Goal: Book appointment/travel/reservation

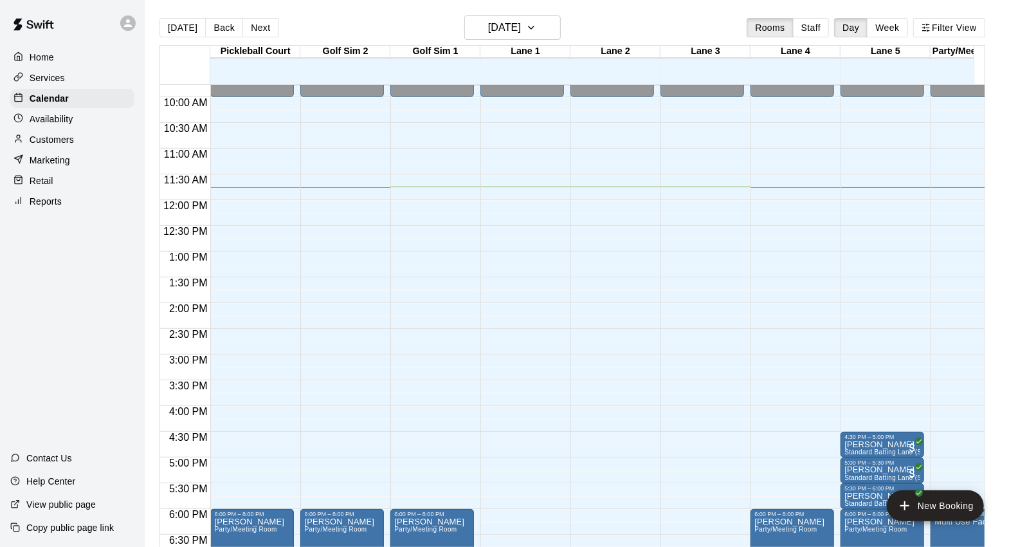
scroll to position [500, 0]
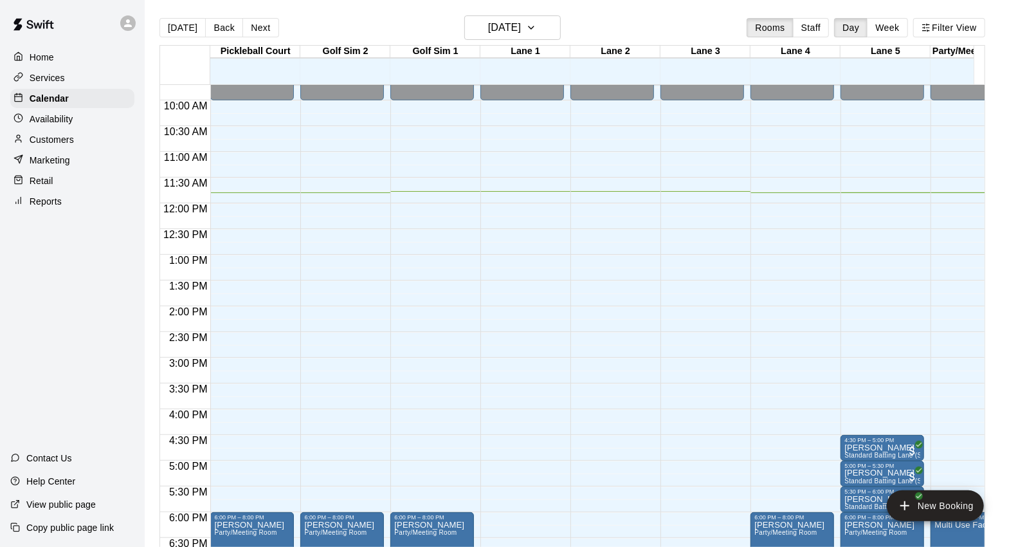
click at [63, 146] on p "Customers" at bounding box center [52, 139] width 44 height 13
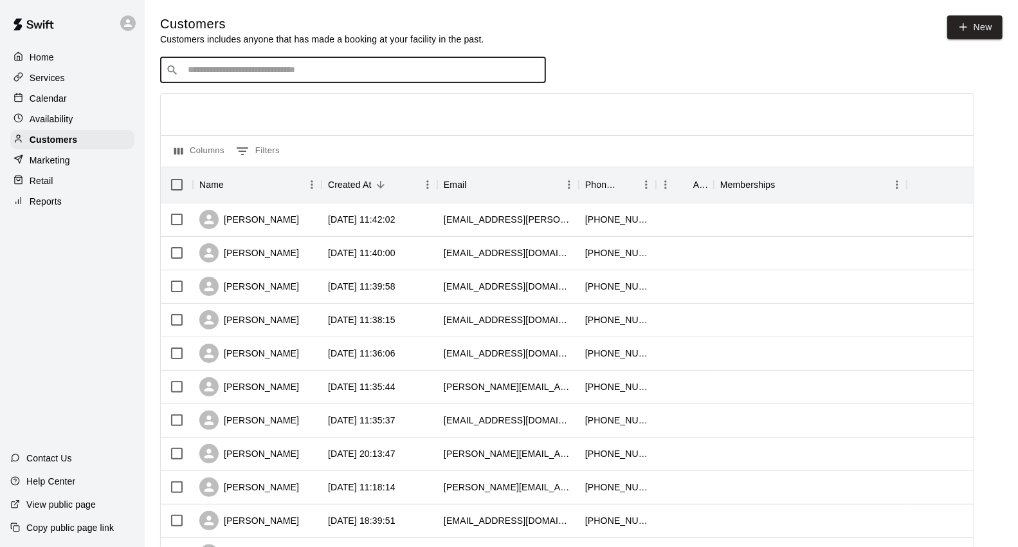
click at [288, 75] on input "Search customers by name or email" at bounding box center [362, 70] width 356 height 13
type input "******"
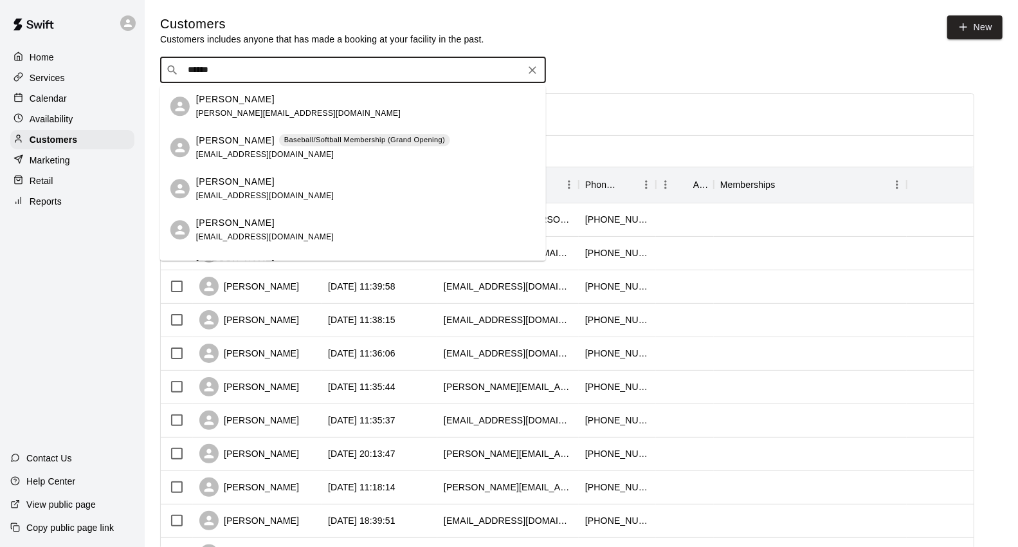
click at [244, 150] on span "[EMAIL_ADDRESS][DOMAIN_NAME]" at bounding box center [265, 154] width 138 height 9
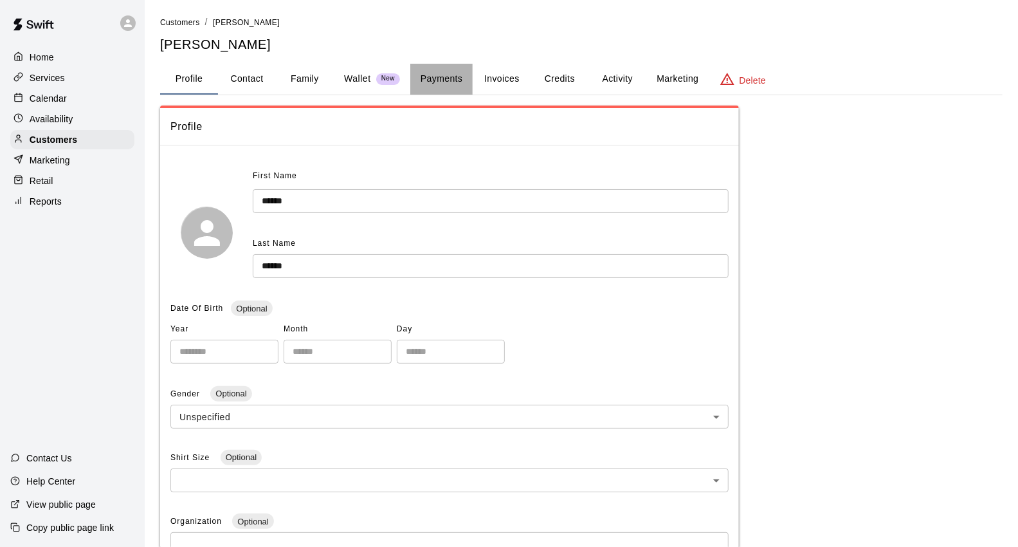
click at [436, 79] on button "Payments" at bounding box center [441, 79] width 62 height 31
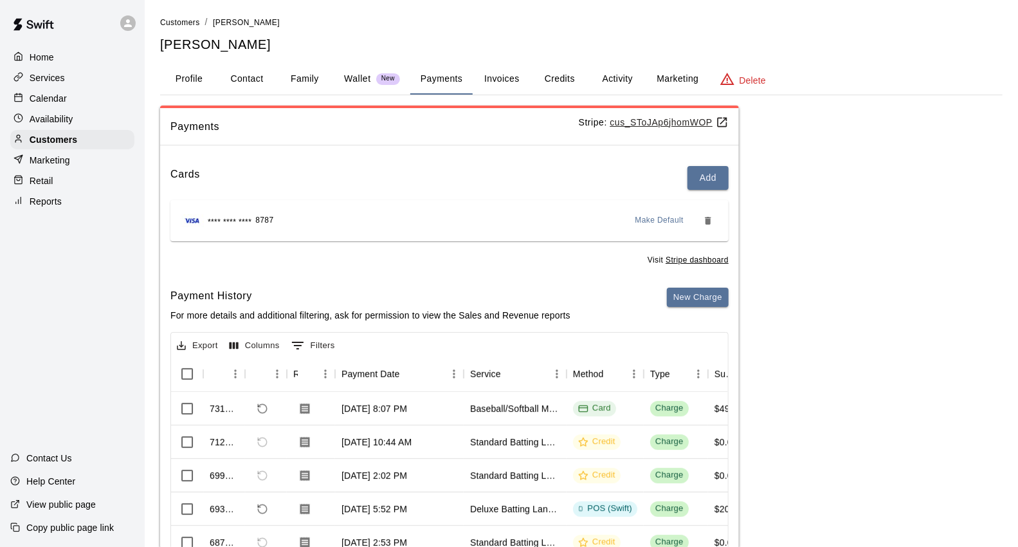
click at [48, 105] on p "Calendar" at bounding box center [48, 98] width 37 height 13
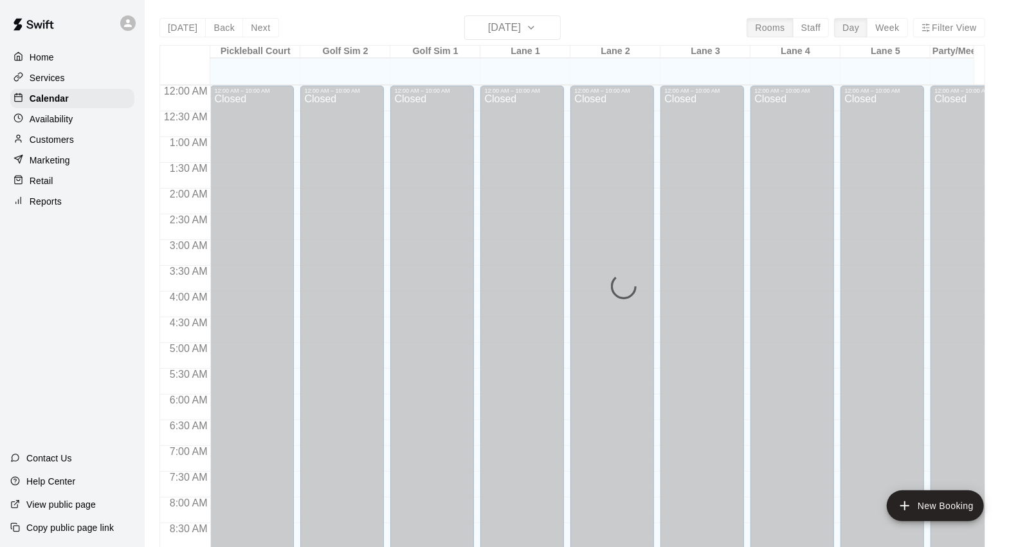
scroll to position [607, 0]
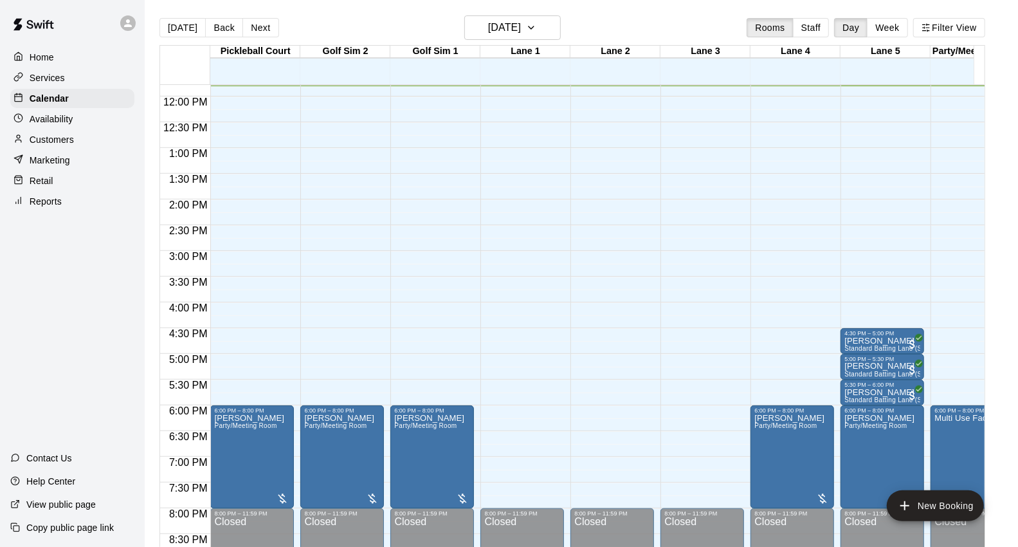
click at [869, 306] on div "12:00 AM – 10:00 AM Closed 4:30 PM – 5:00 PM [PERSON_NAME] Standard Batting Lan…" at bounding box center [883, 96] width 84 height 1235
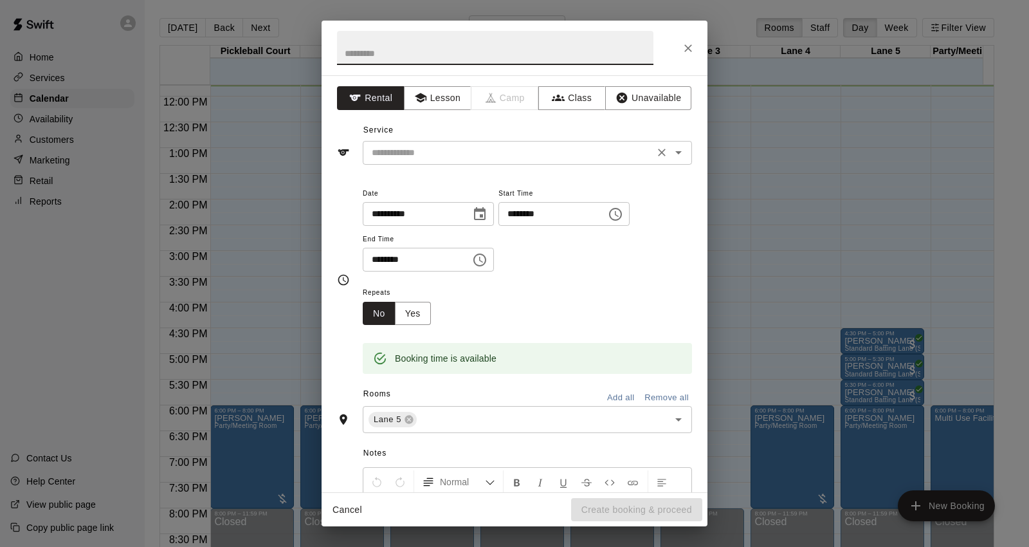
click at [403, 156] on input "text" at bounding box center [509, 153] width 284 height 16
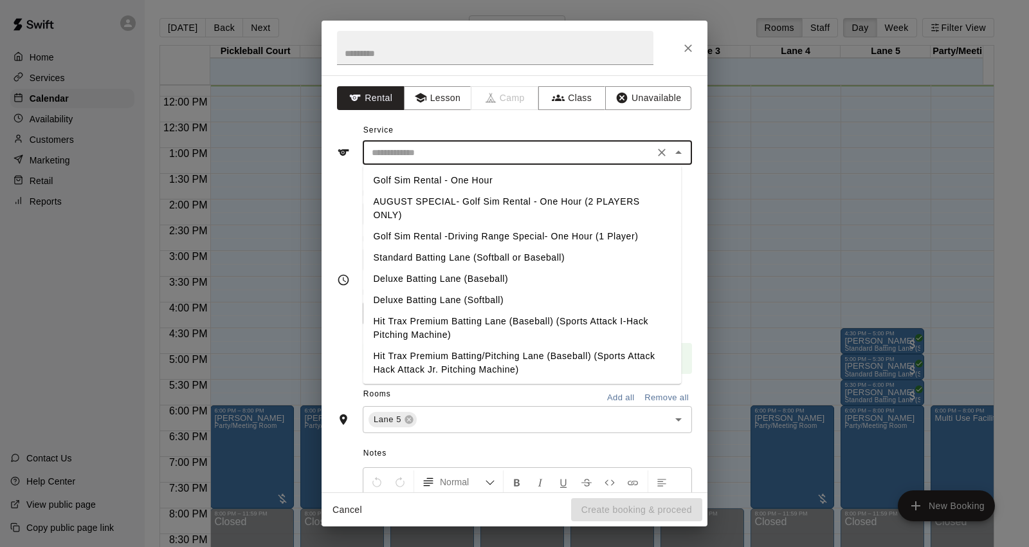
click at [436, 249] on li "Standard Batting Lane (Softball or Baseball)" at bounding box center [522, 257] width 318 height 21
type input "**********"
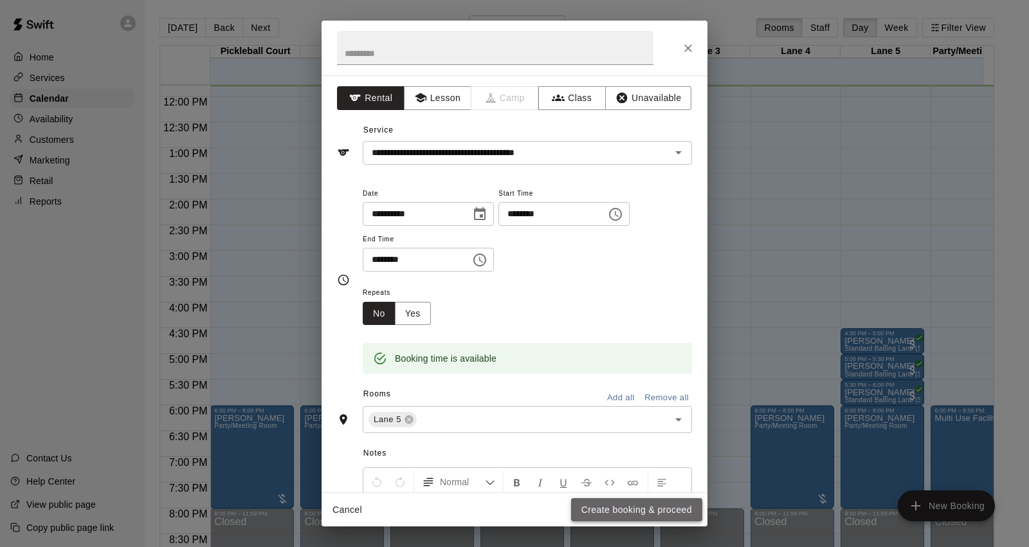
click at [639, 507] on button "Create booking & proceed" at bounding box center [636, 510] width 131 height 24
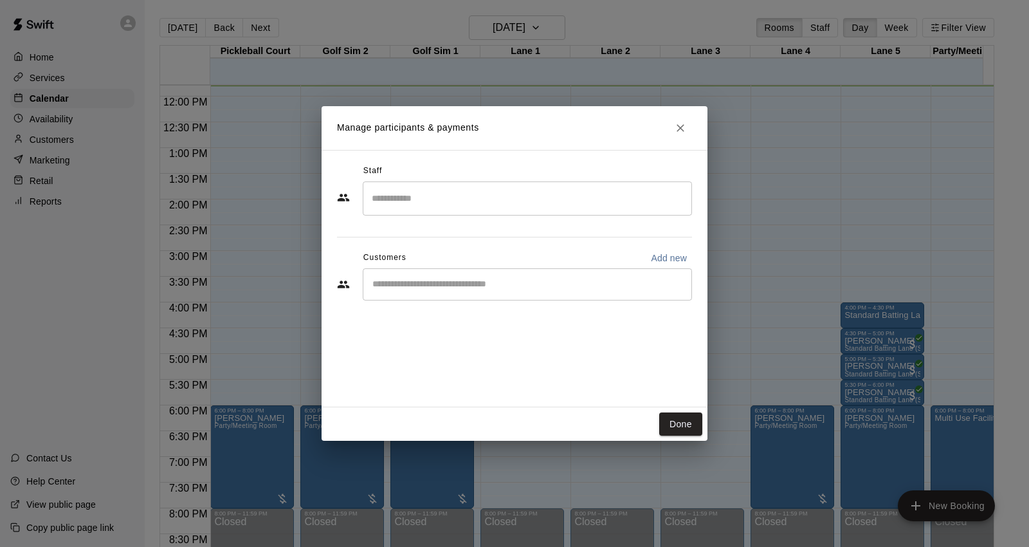
click at [397, 277] on div "​" at bounding box center [527, 284] width 329 height 32
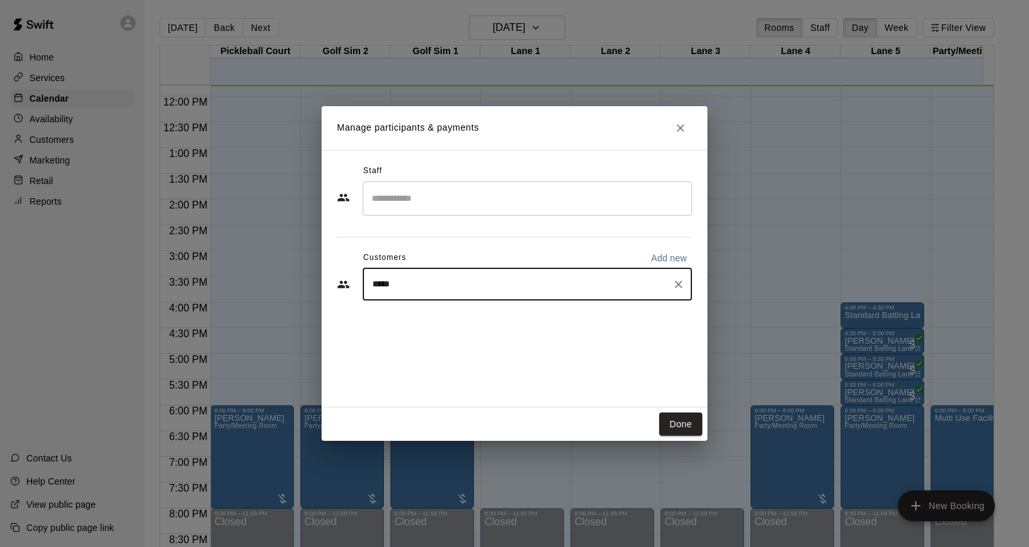
type input "******"
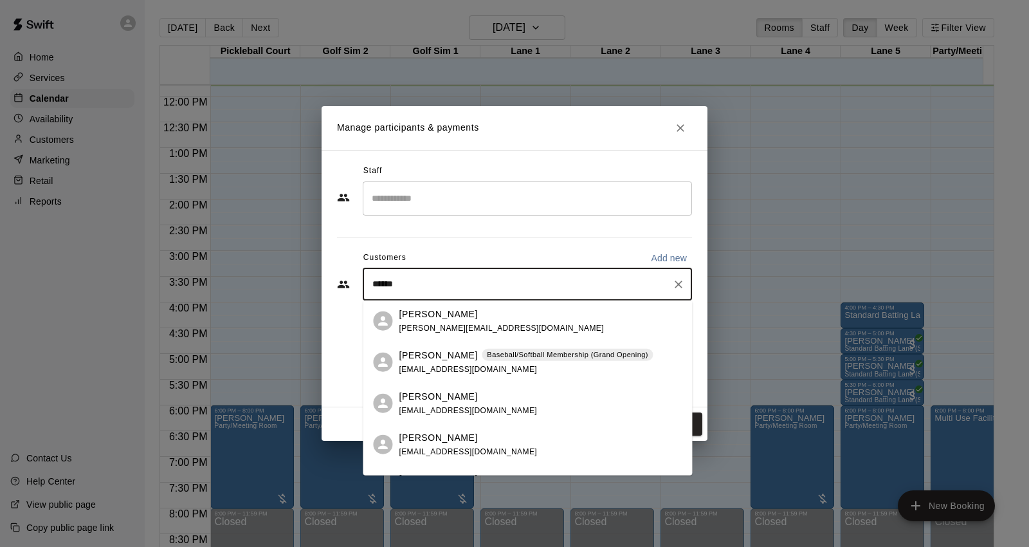
click at [416, 358] on p "[PERSON_NAME]" at bounding box center [438, 355] width 78 height 14
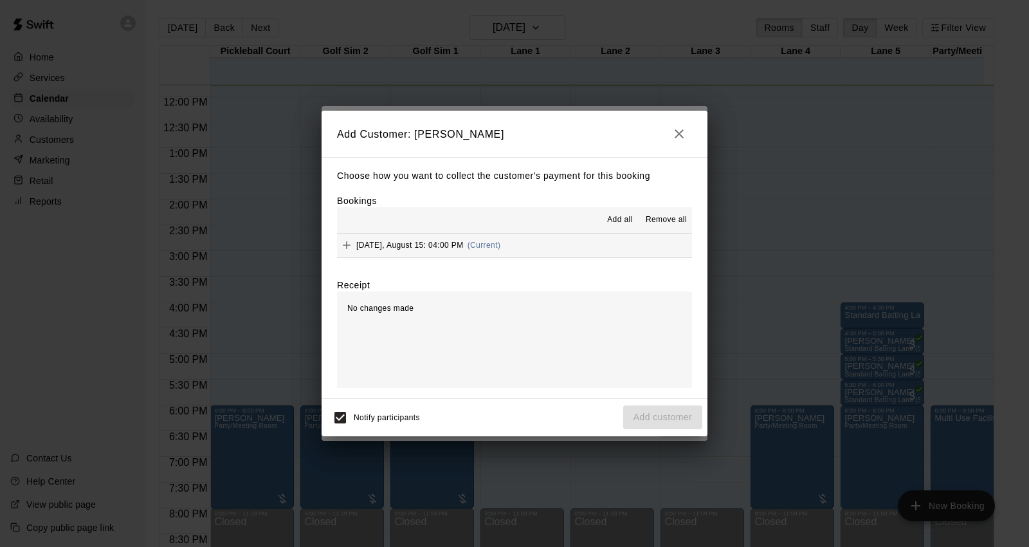
click at [433, 244] on span "[DATE], August 15: 04:00 PM" at bounding box center [409, 245] width 107 height 9
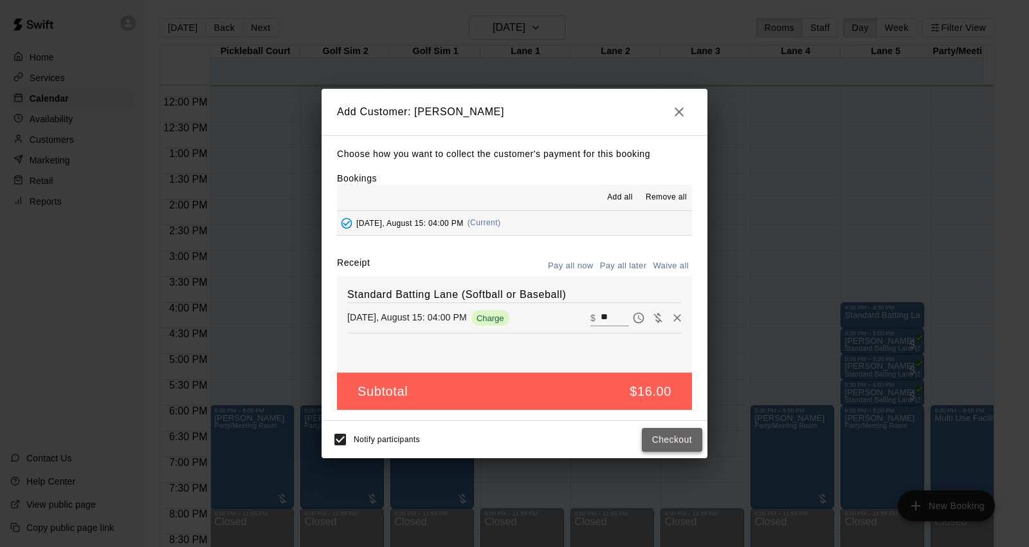
click at [682, 446] on button "Checkout" at bounding box center [672, 440] width 60 height 24
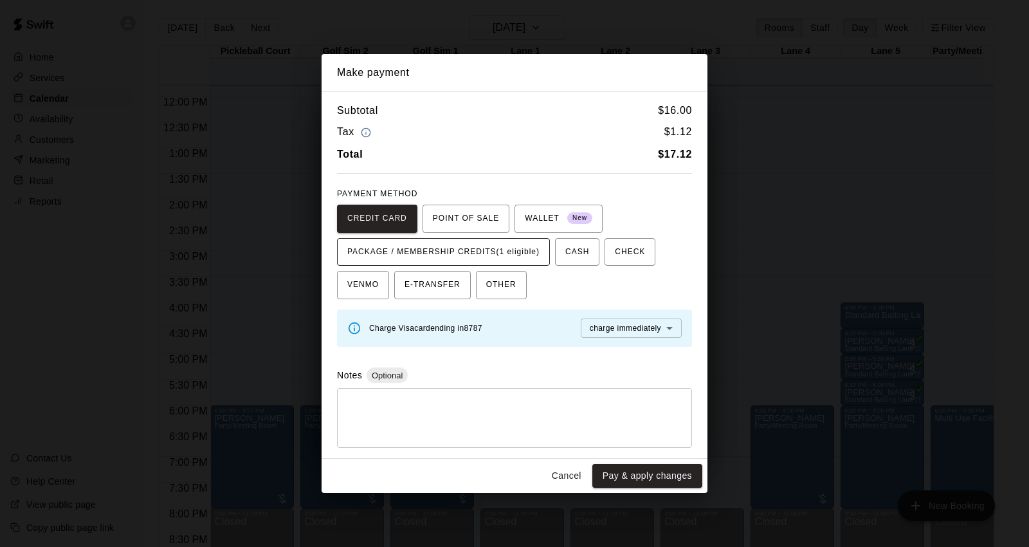
click at [410, 251] on span "PACKAGE / MEMBERSHIP CREDITS (1 eligible)" at bounding box center [443, 252] width 192 height 21
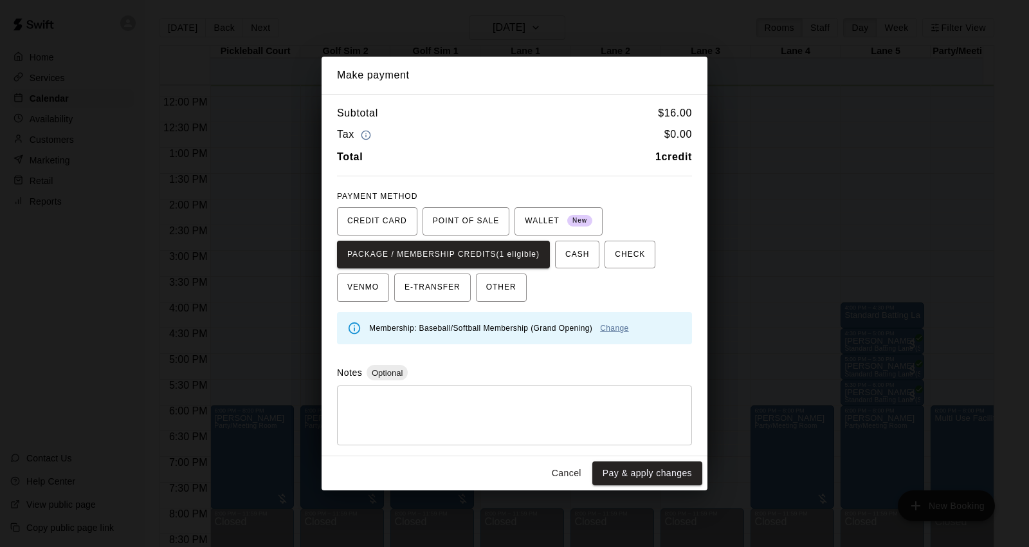
click at [615, 331] on link "Change" at bounding box center [614, 328] width 28 height 9
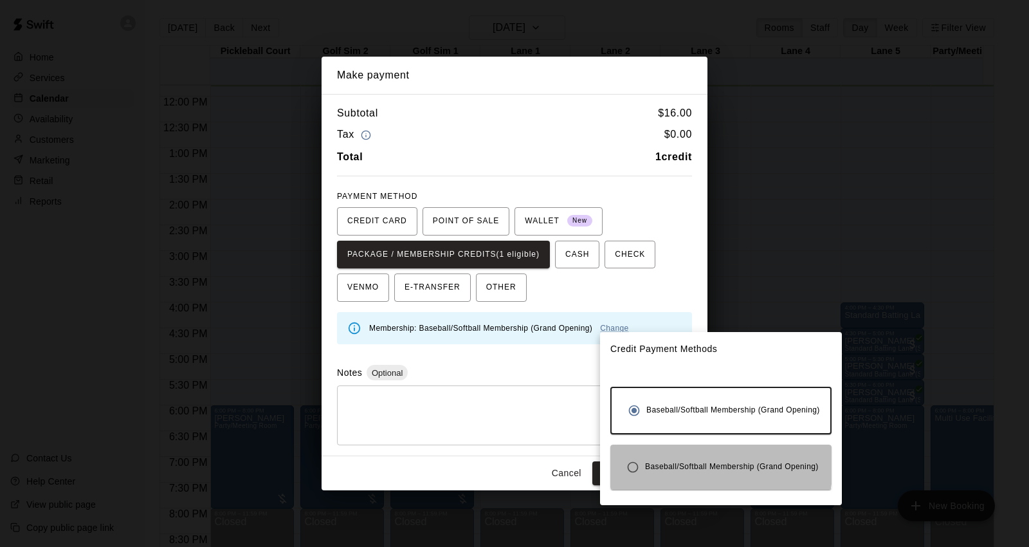
click at [665, 462] on span "Baseball/Softball Membership (Grand Opening)" at bounding box center [732, 467] width 174 height 13
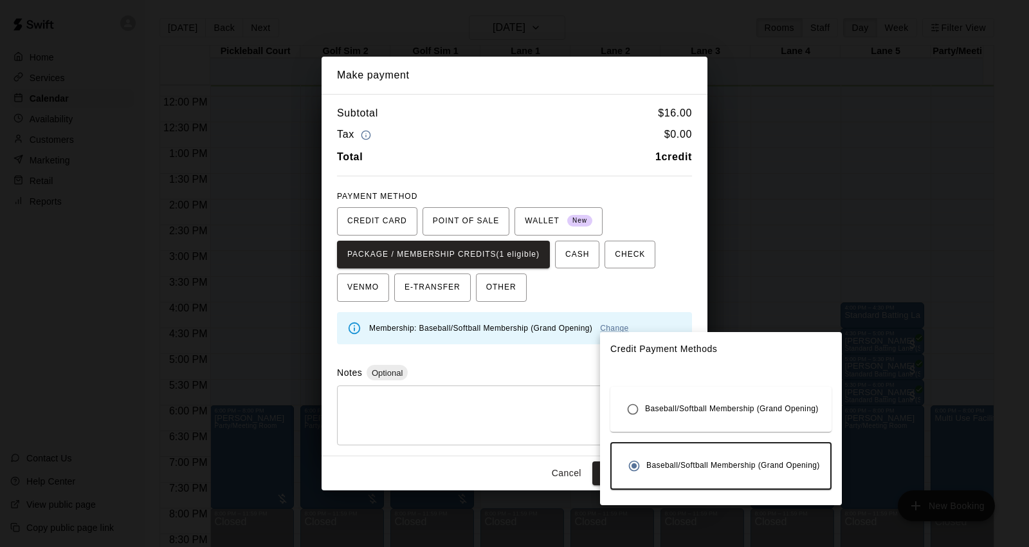
click at [507, 357] on div at bounding box center [514, 273] width 1029 height 547
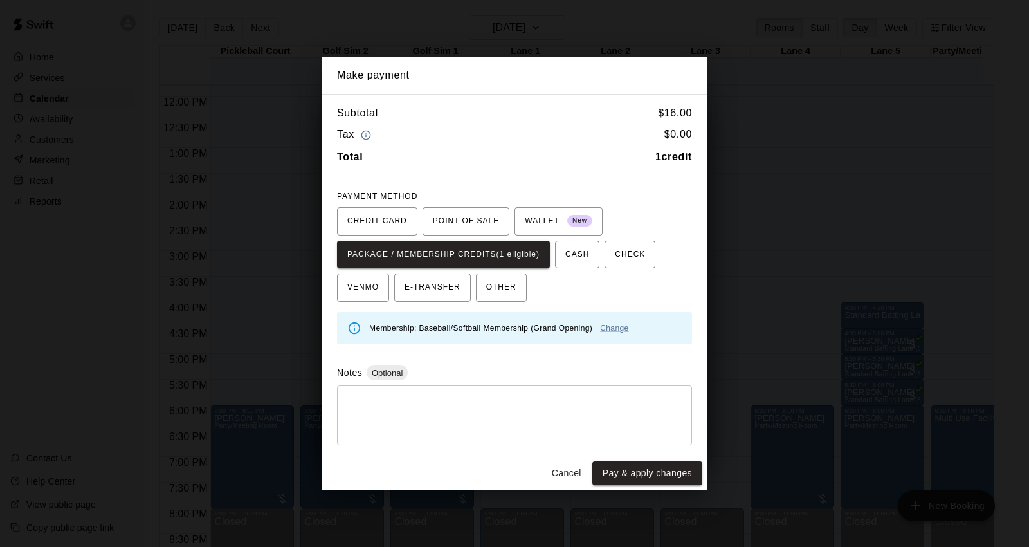
click at [560, 472] on button "Cancel" at bounding box center [566, 473] width 41 height 24
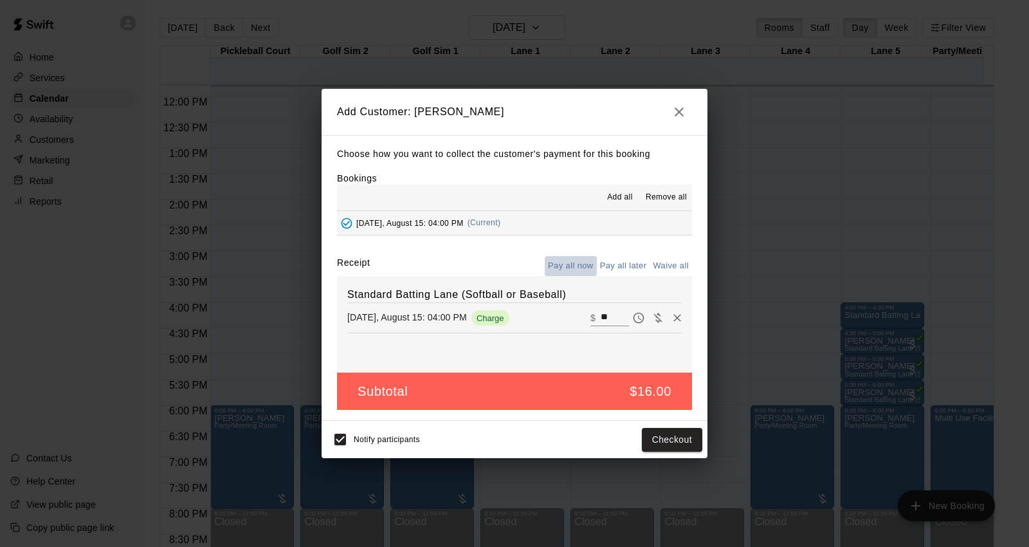
click at [569, 264] on button "Pay all now" at bounding box center [571, 266] width 52 height 20
click at [627, 264] on button "Pay all later" at bounding box center [623, 266] width 53 height 20
click at [650, 445] on button "Add customer" at bounding box center [662, 440] width 79 height 24
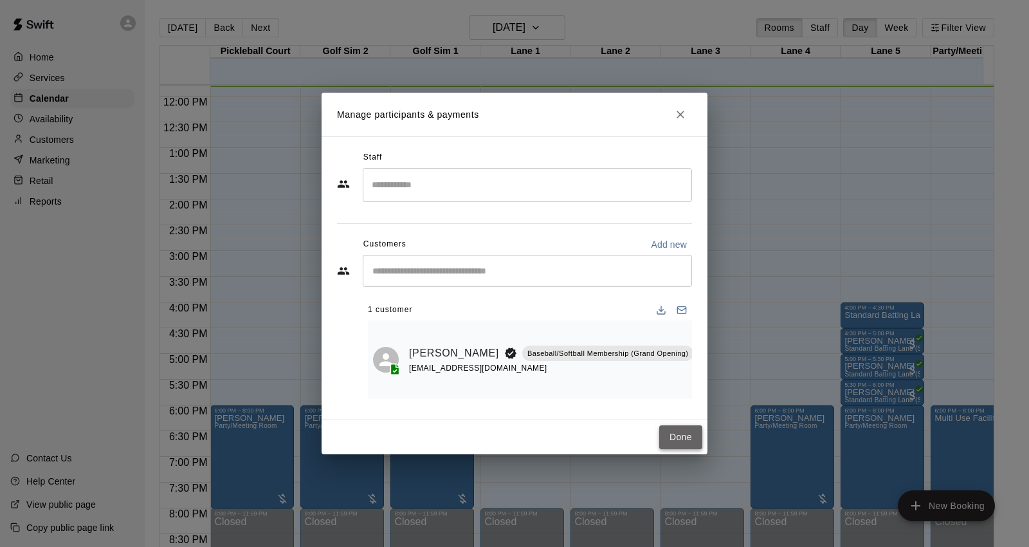
click at [672, 426] on button "Done" at bounding box center [680, 437] width 43 height 24
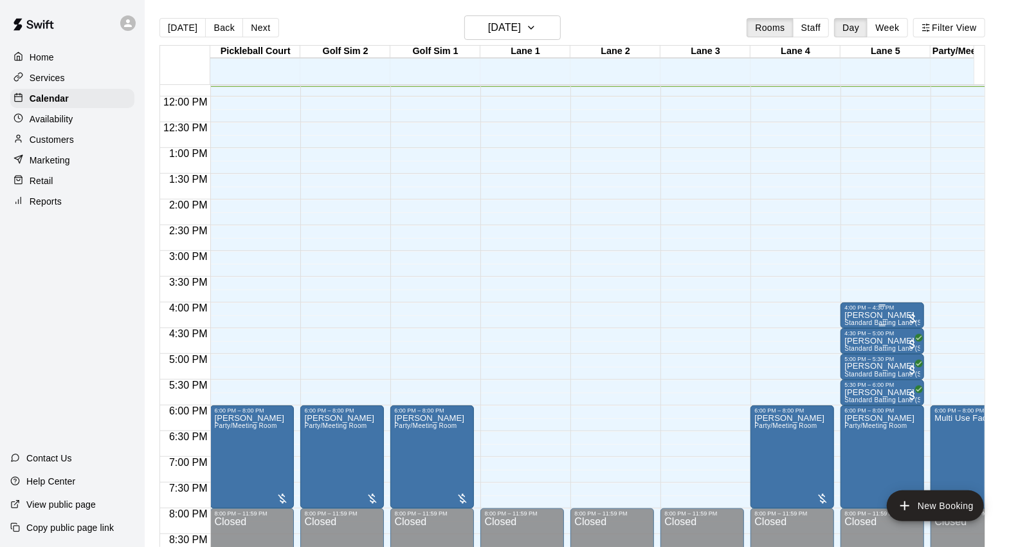
click at [886, 315] on p "[PERSON_NAME]" at bounding box center [883, 315] width 76 height 0
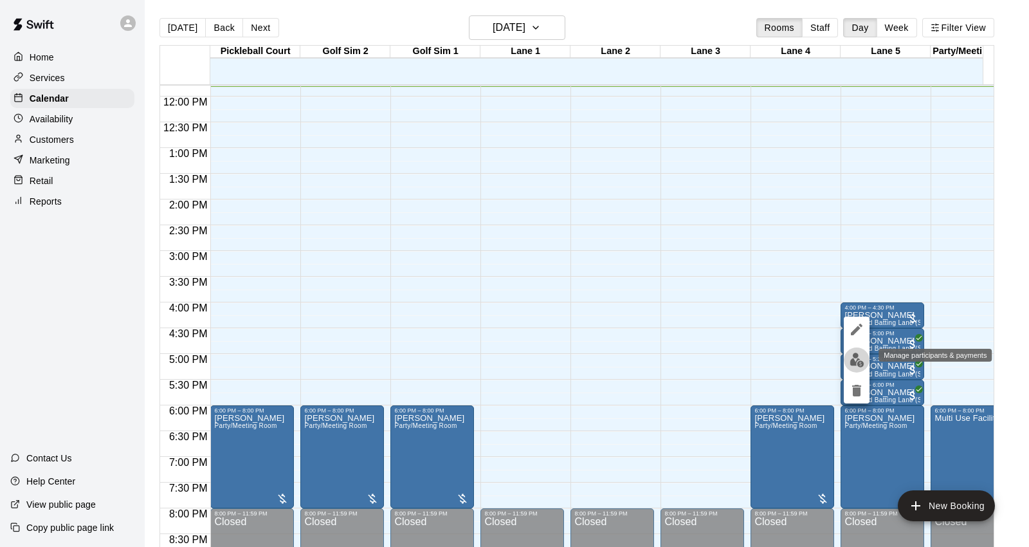
click at [857, 362] on img "edit" at bounding box center [857, 360] width 15 height 15
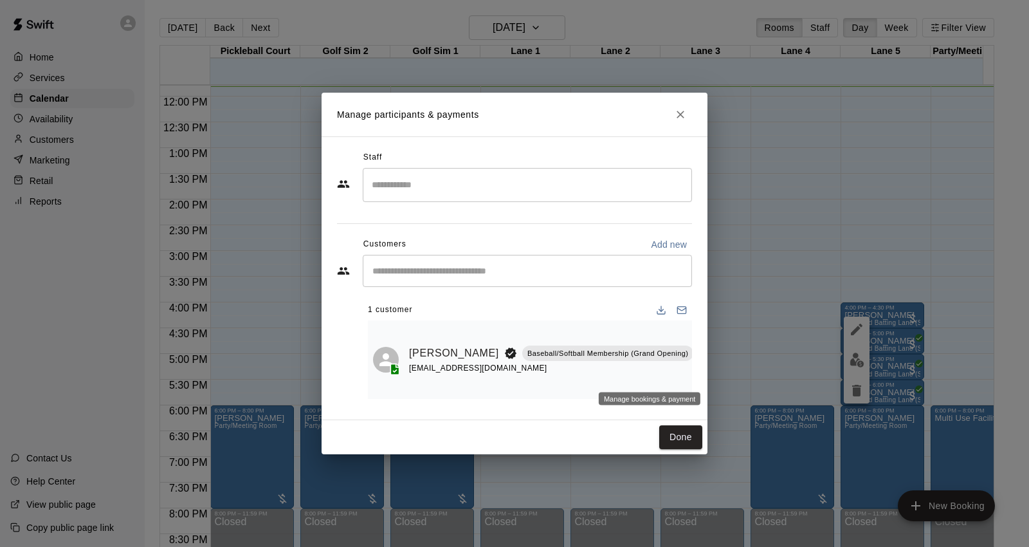
click at [701, 376] on icon "Manage bookings & payment" at bounding box center [706, 381] width 10 height 11
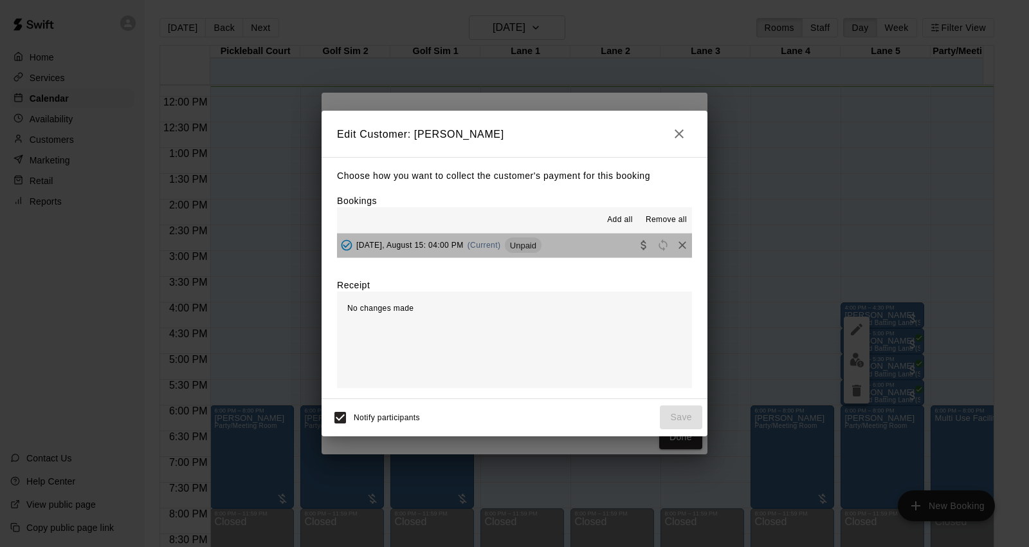
click at [515, 248] on span "Unpaid" at bounding box center [523, 246] width 37 height 10
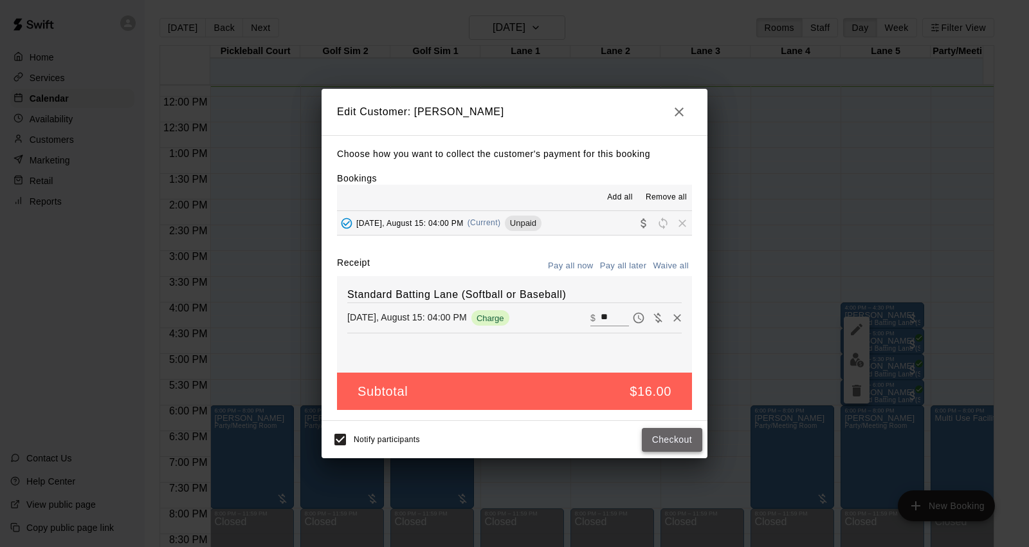
click at [669, 445] on button "Checkout" at bounding box center [672, 440] width 60 height 24
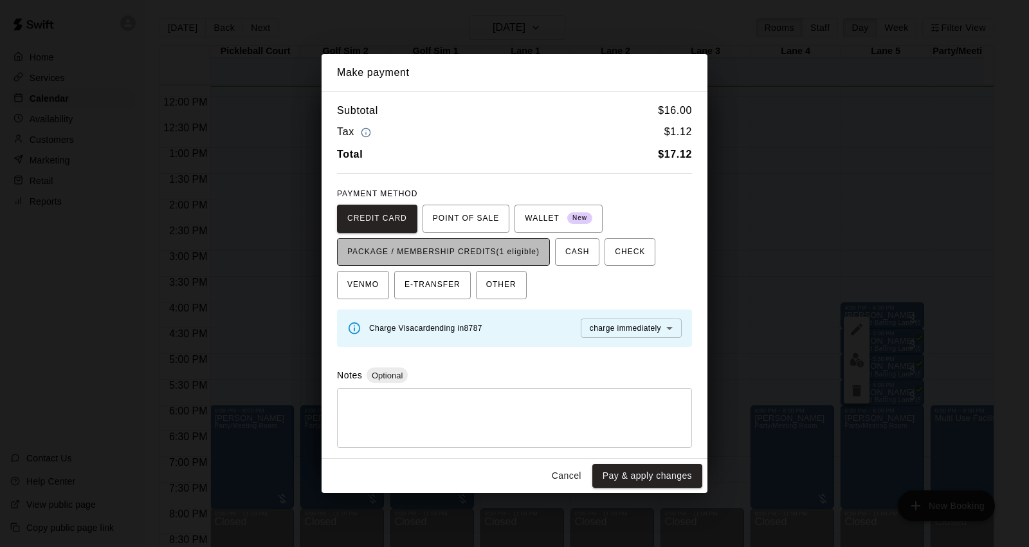
click at [432, 252] on span "PACKAGE / MEMBERSHIP CREDITS (1 eligible)" at bounding box center [443, 252] width 192 height 21
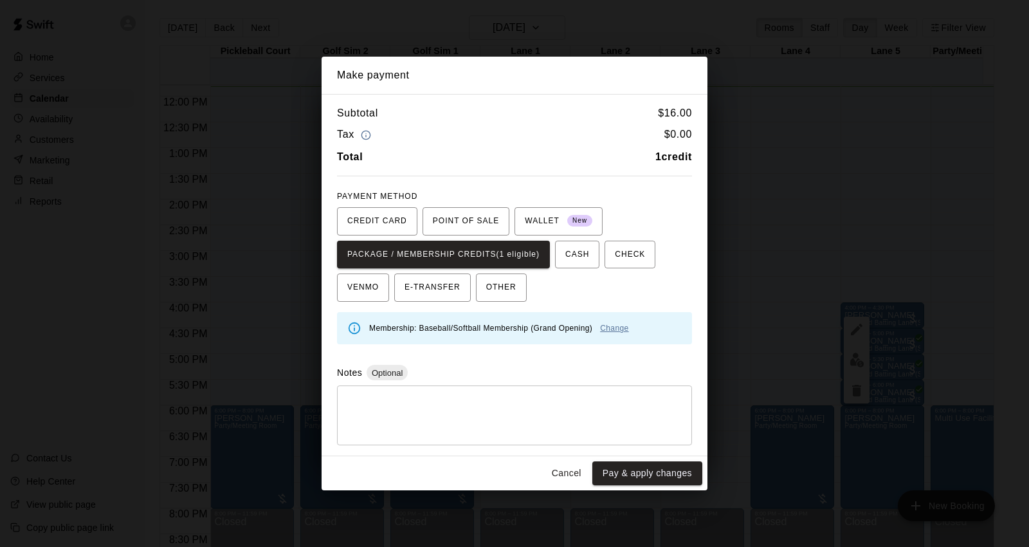
click at [612, 328] on link "Change" at bounding box center [614, 328] width 28 height 9
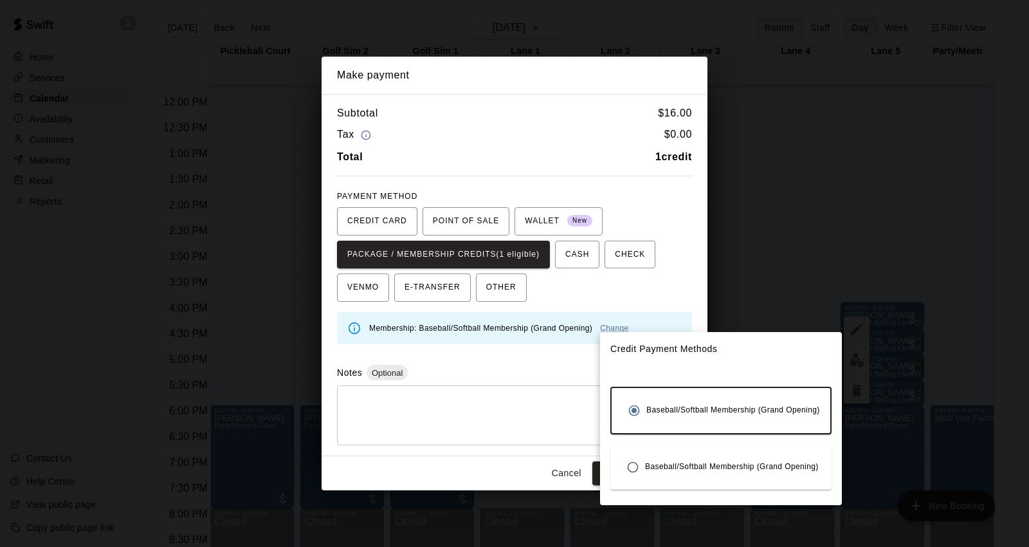
click at [667, 461] on span "Baseball/Softball Membership (Grand Opening)" at bounding box center [732, 467] width 174 height 13
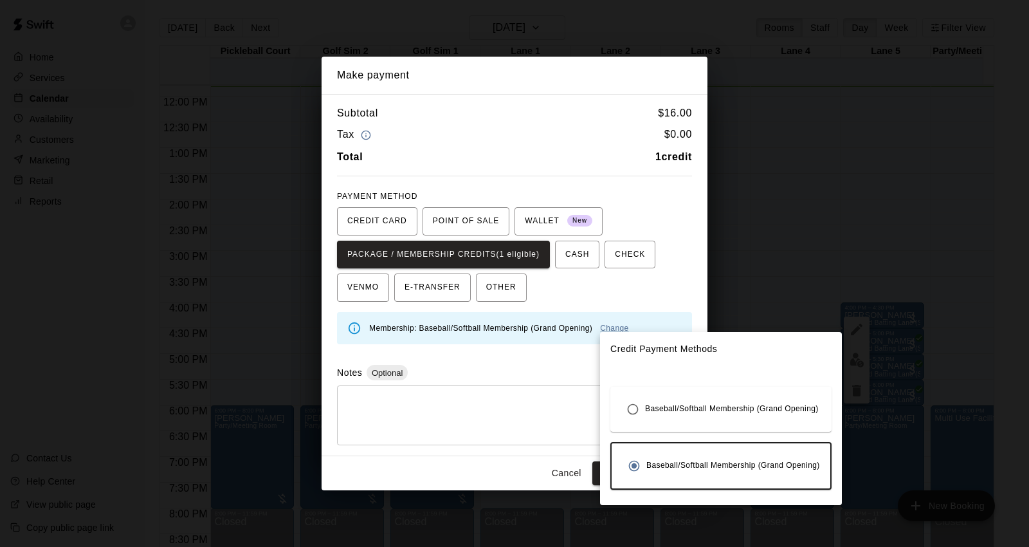
click at [529, 383] on div at bounding box center [514, 273] width 1029 height 547
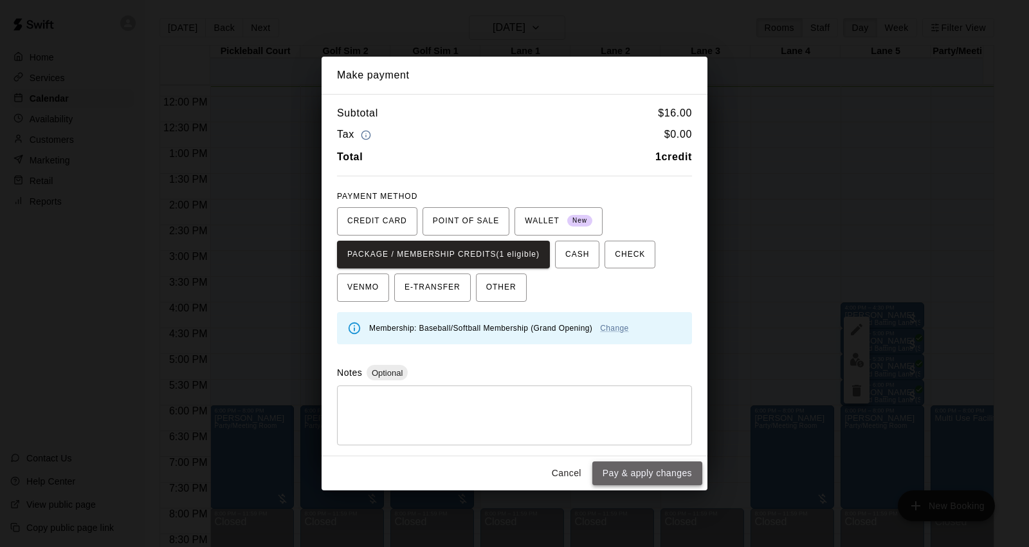
click at [641, 476] on button "Pay & apply changes" at bounding box center [647, 473] width 110 height 24
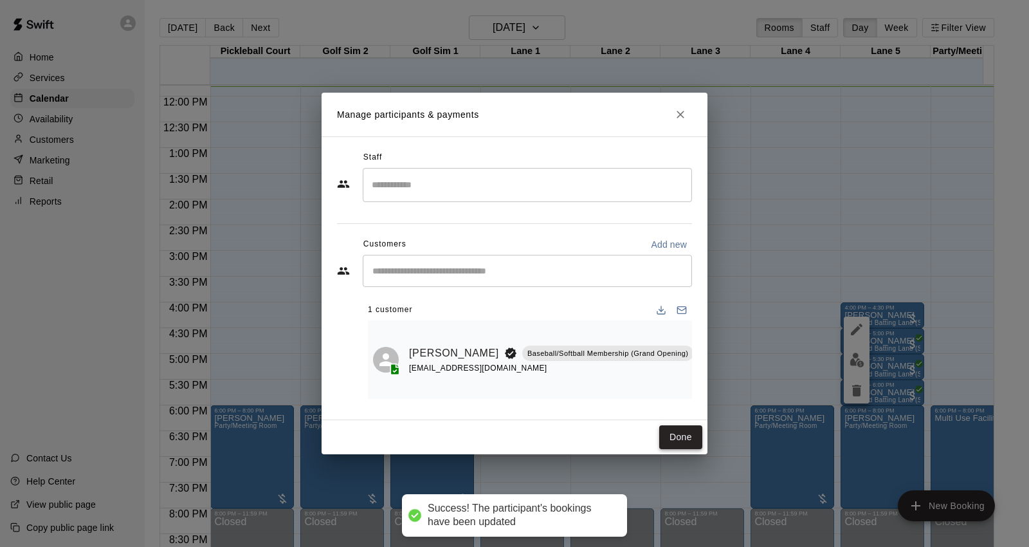
click at [671, 425] on button "Done" at bounding box center [680, 437] width 43 height 24
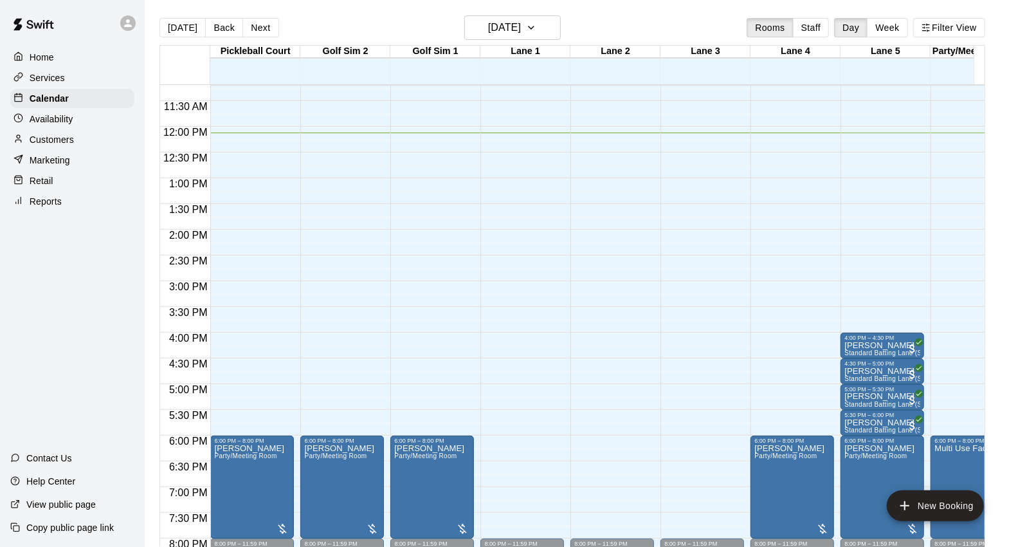
scroll to position [555, 0]
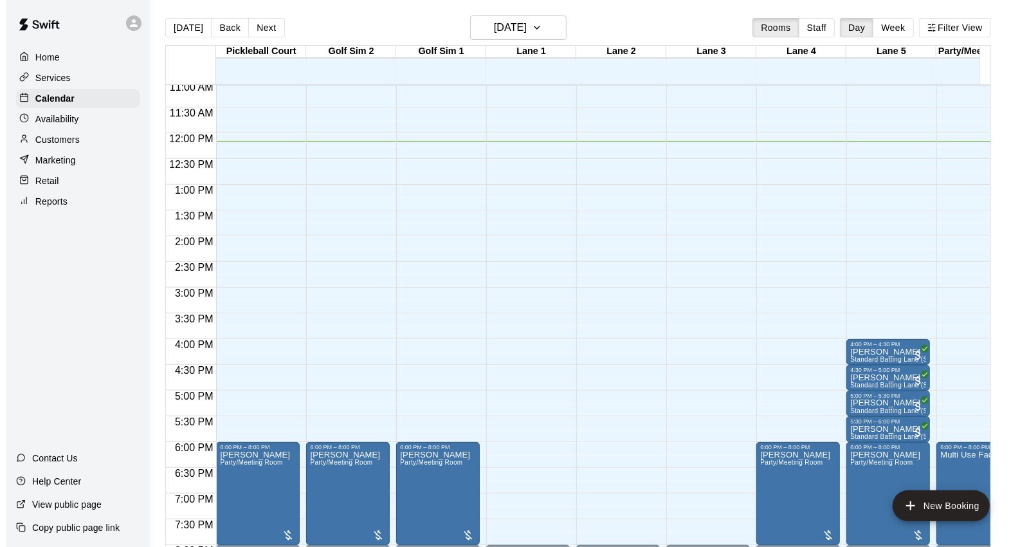
scroll to position [481, 0]
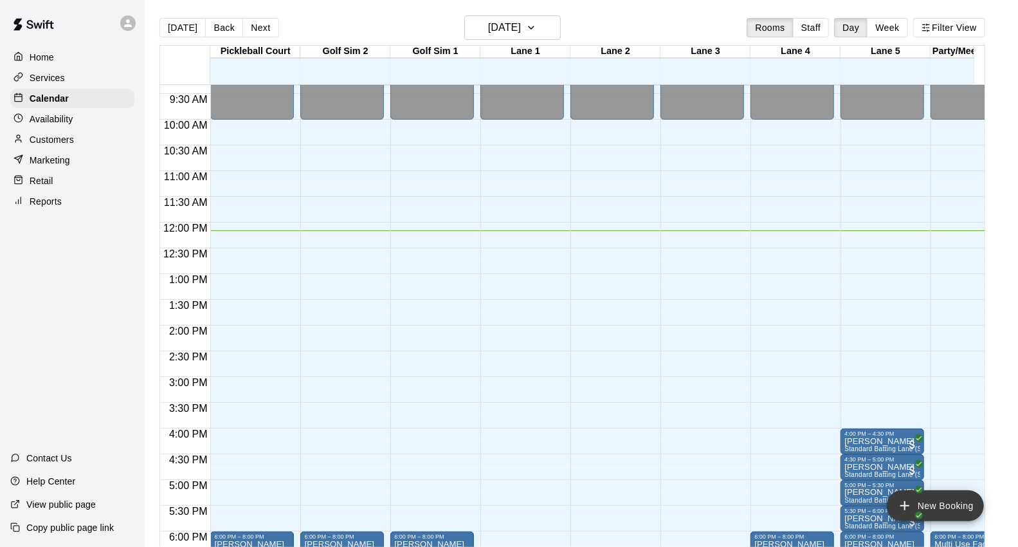
click at [935, 506] on button "New Booking" at bounding box center [935, 505] width 97 height 31
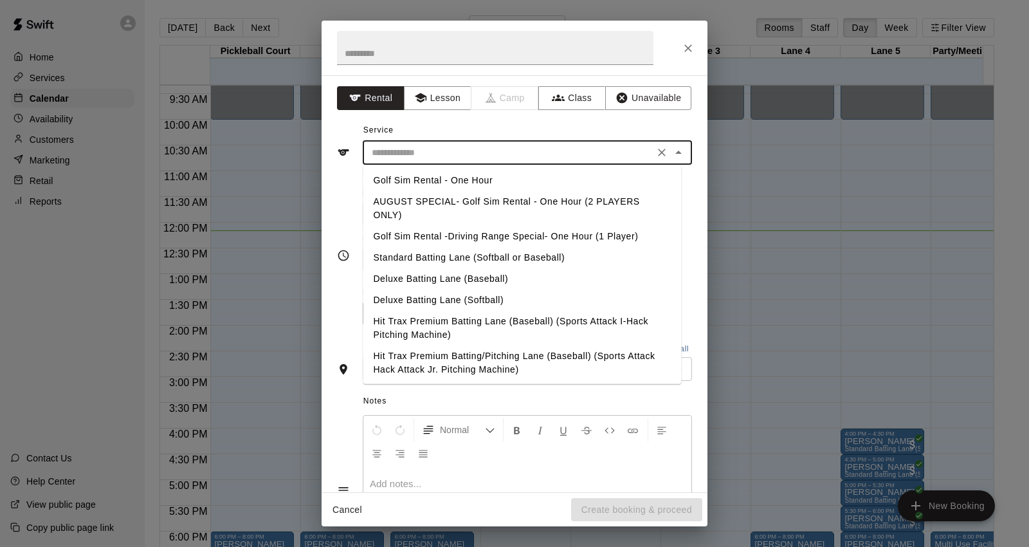
click at [381, 153] on input "text" at bounding box center [509, 153] width 284 height 16
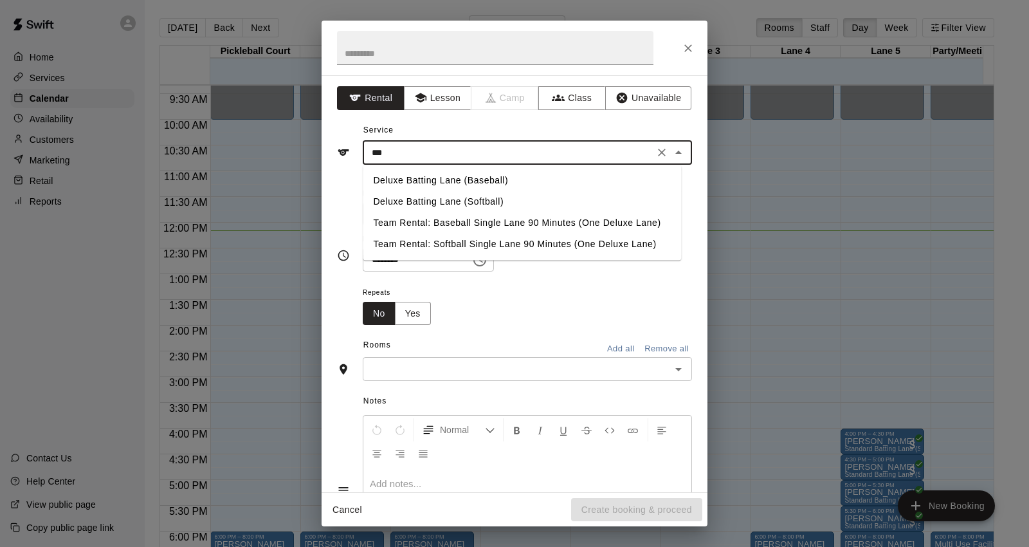
click at [421, 181] on li "Deluxe Batting Lane (Baseball)" at bounding box center [522, 180] width 318 height 21
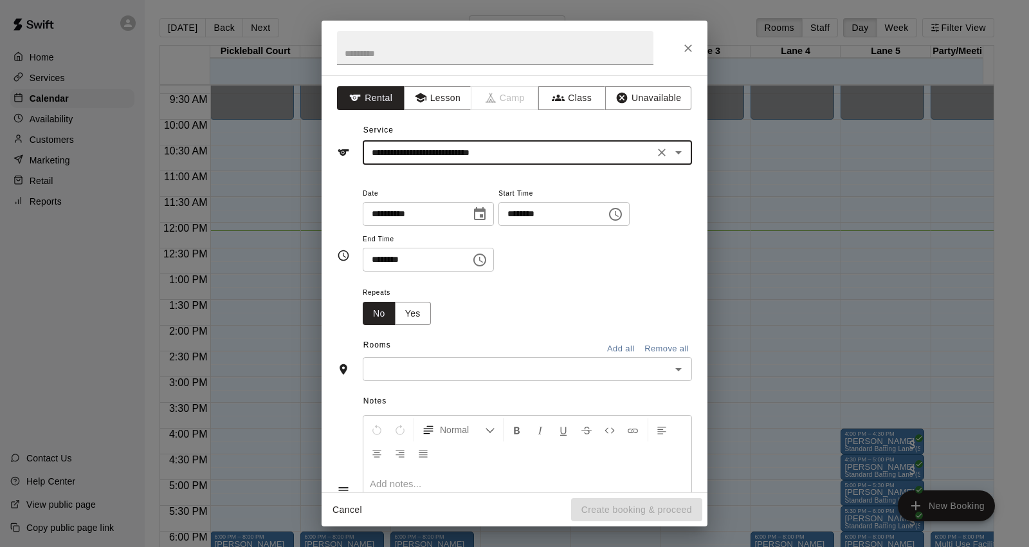
type input "**********"
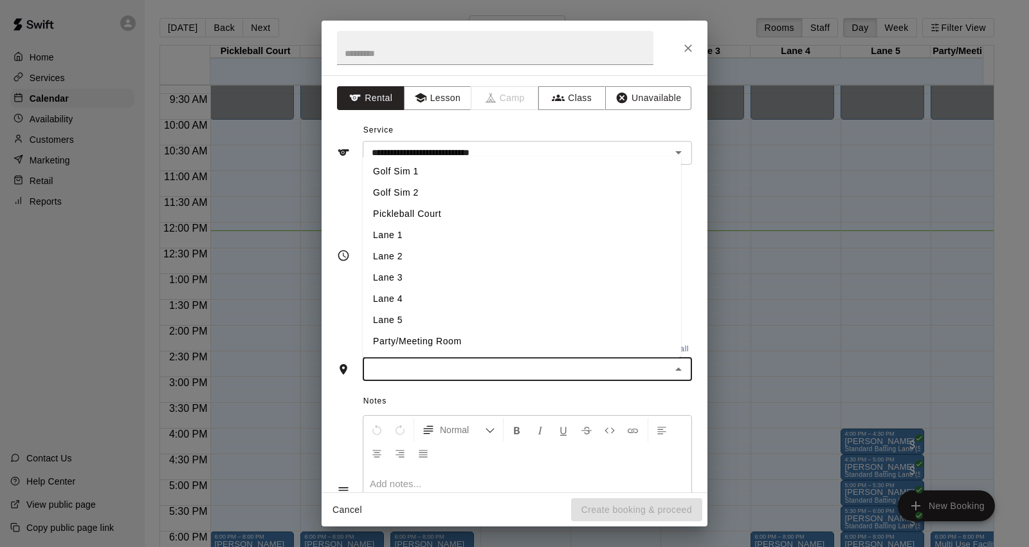
click at [427, 373] on input "text" at bounding box center [517, 369] width 300 height 16
click at [421, 278] on li "Lane 3" at bounding box center [522, 278] width 318 height 21
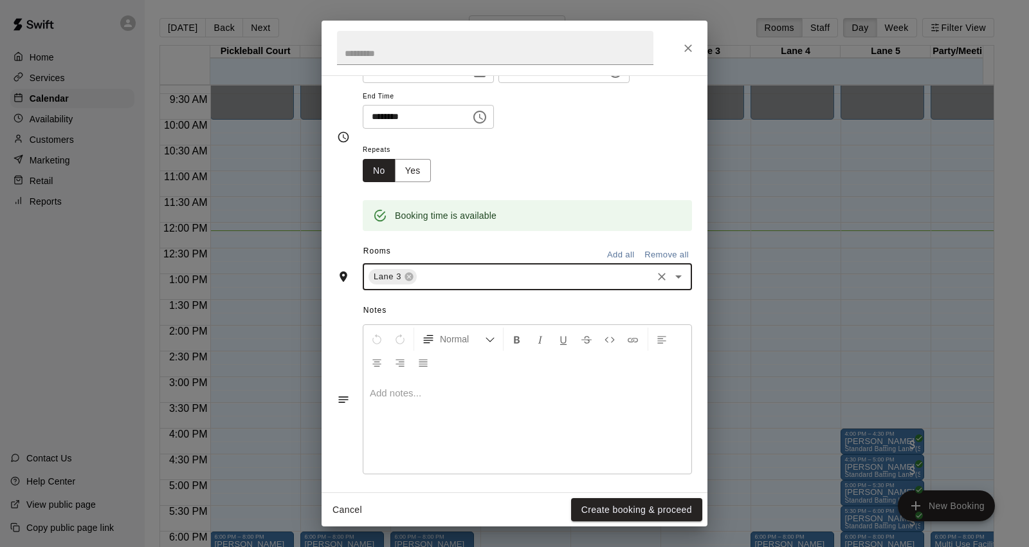
scroll to position [149, 0]
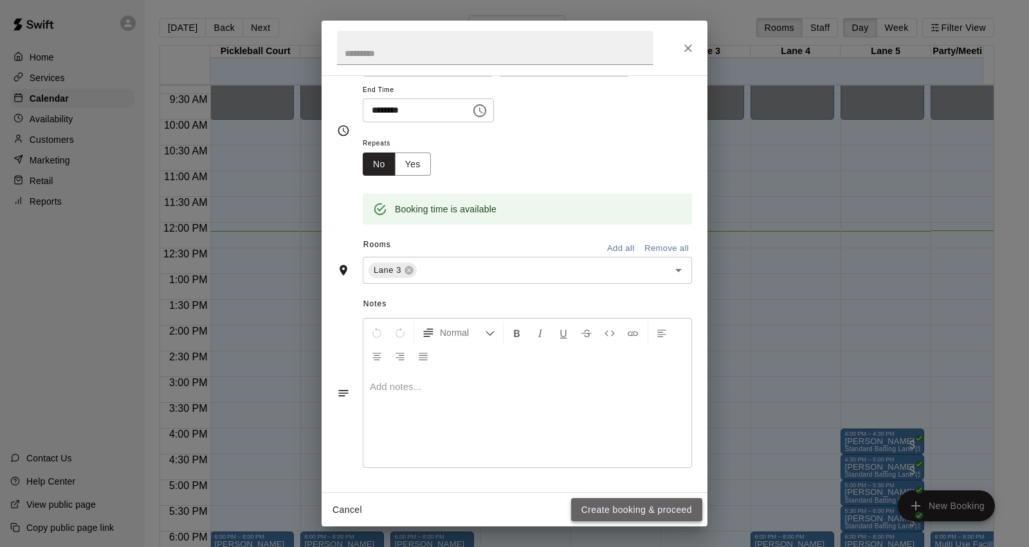
click at [624, 511] on button "Create booking & proceed" at bounding box center [636, 510] width 131 height 24
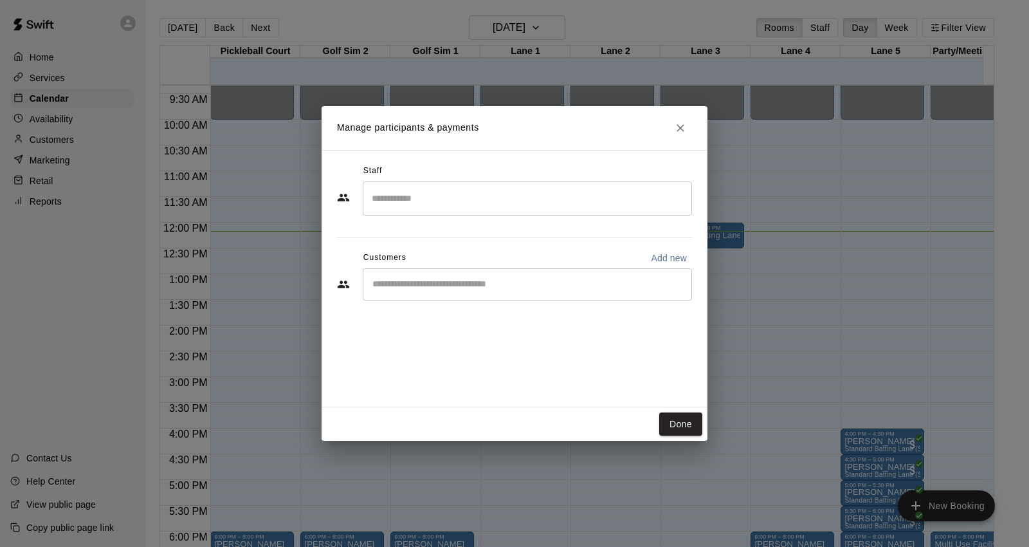
click at [669, 259] on p "Add new" at bounding box center [669, 258] width 36 height 13
select select "**"
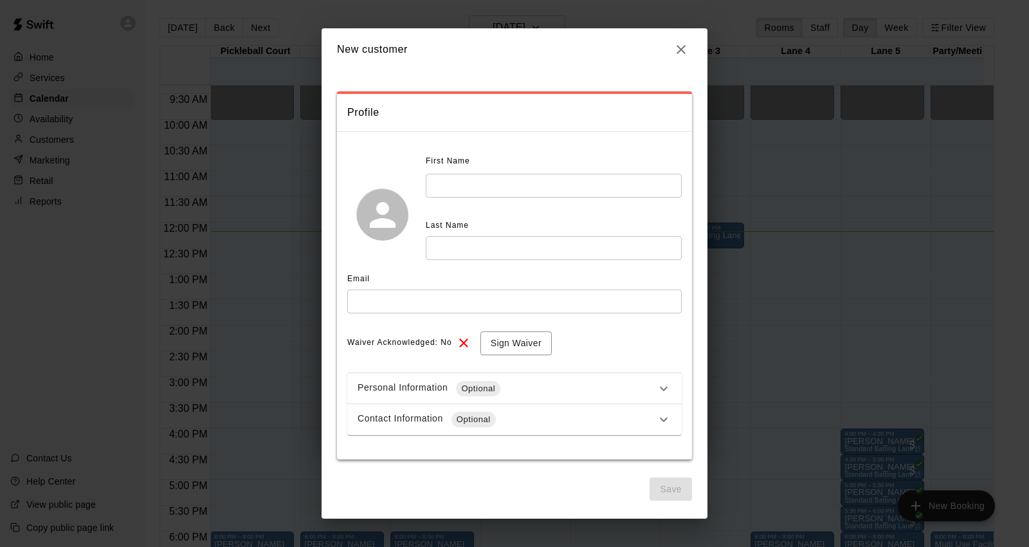
click at [438, 181] on input "text" at bounding box center [554, 186] width 256 height 24
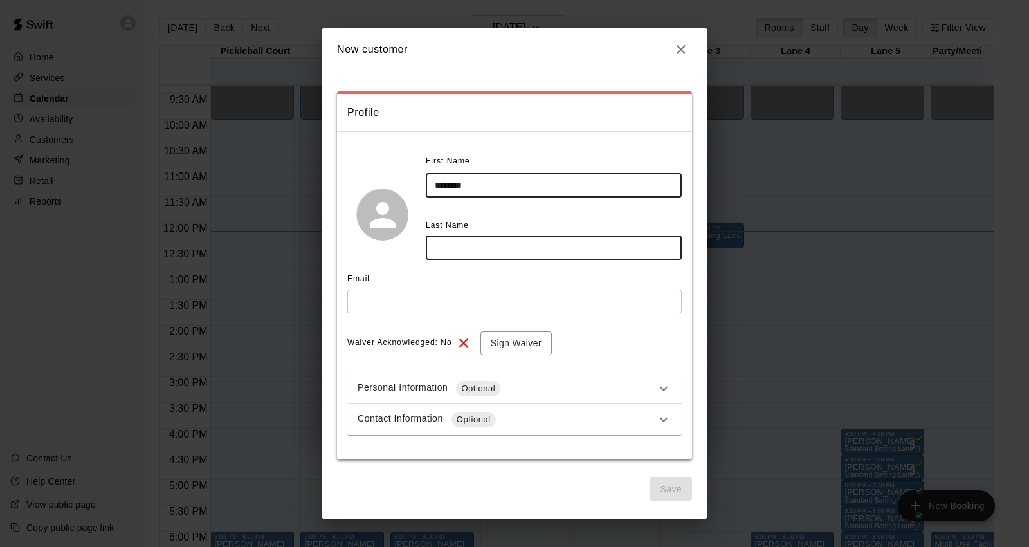
type input "********"
type input "*********"
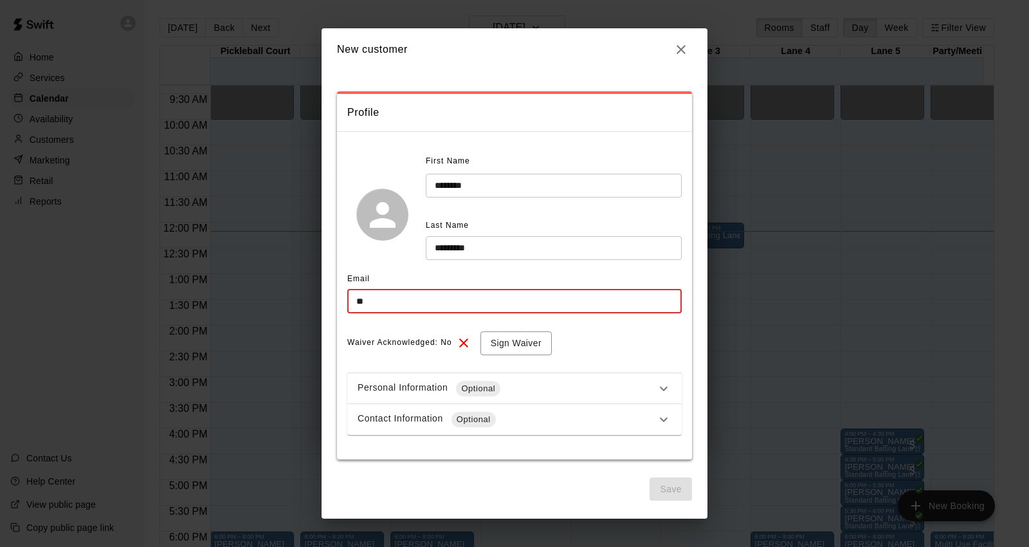
type input "*"
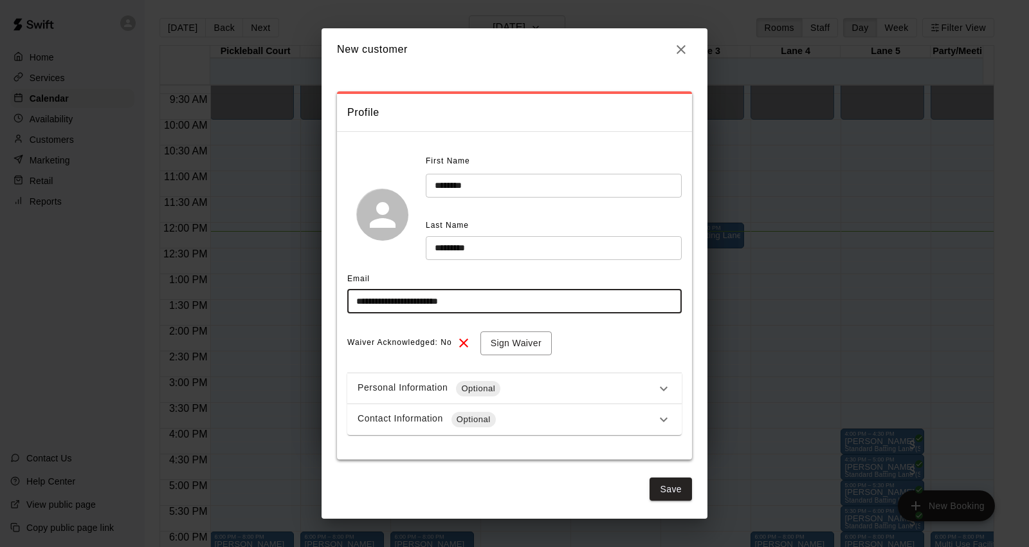
type input "**********"
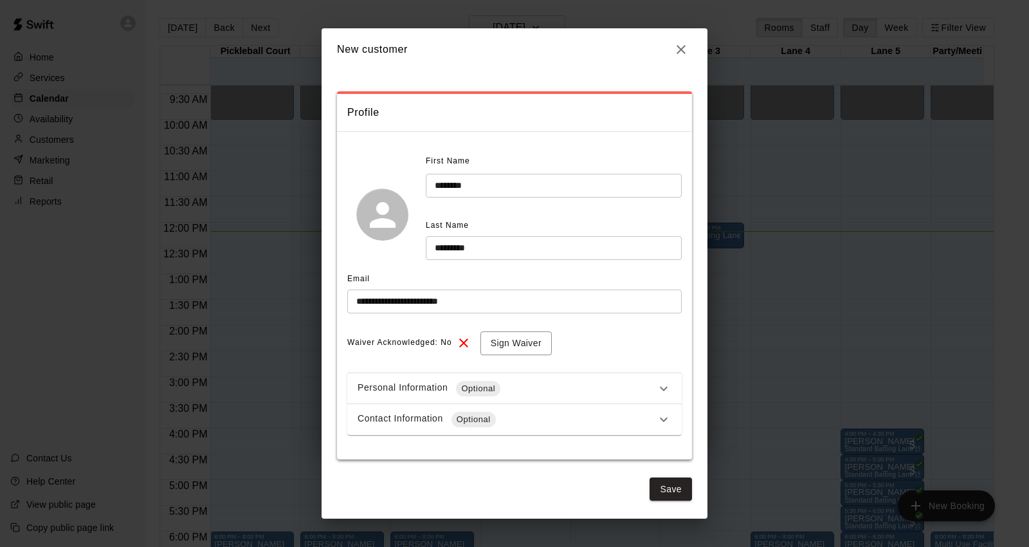
click at [405, 360] on div "**********" at bounding box center [514, 293] width 335 height 284
click at [669, 490] on button "Save" at bounding box center [671, 489] width 42 height 24
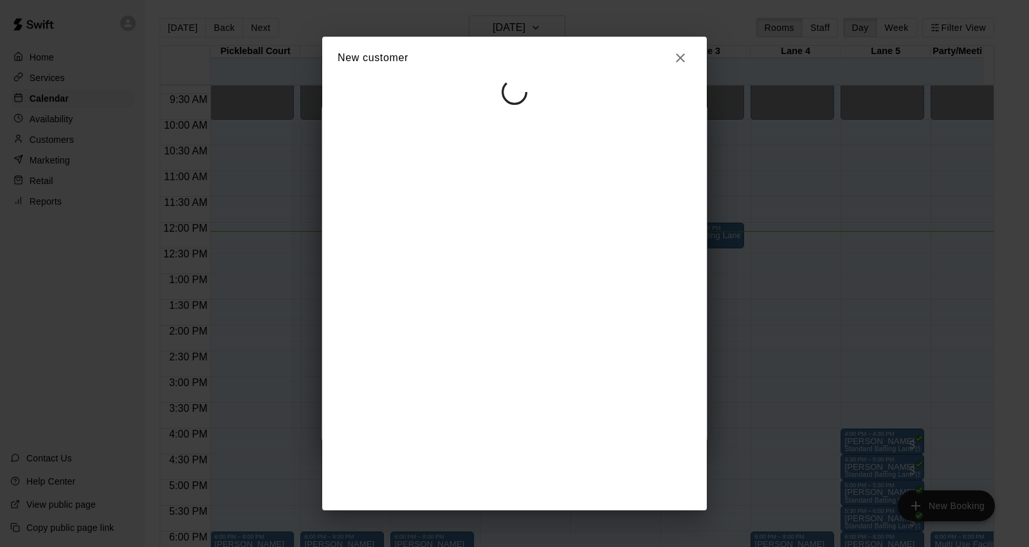
select select "**"
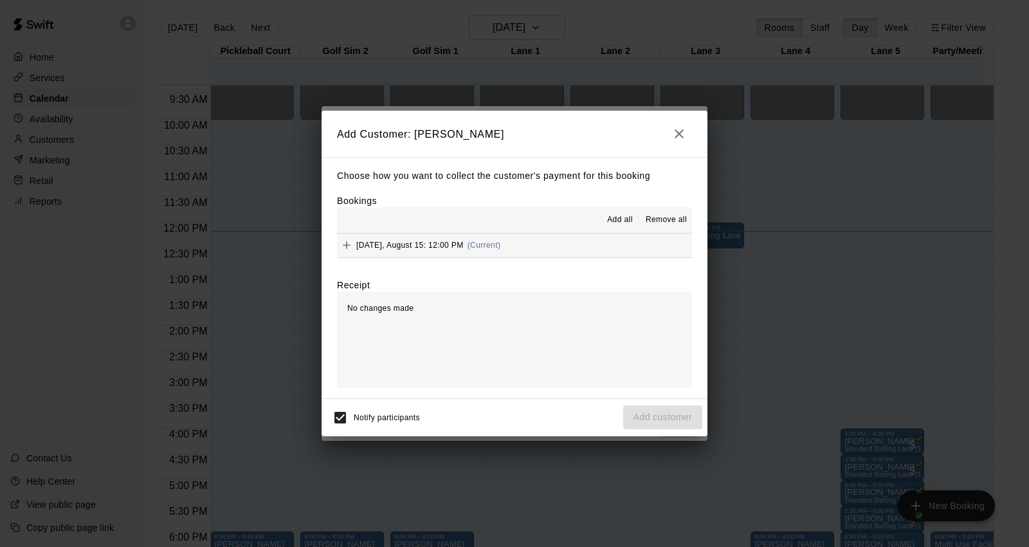
click at [471, 246] on span "(Current)" at bounding box center [484, 245] width 33 height 9
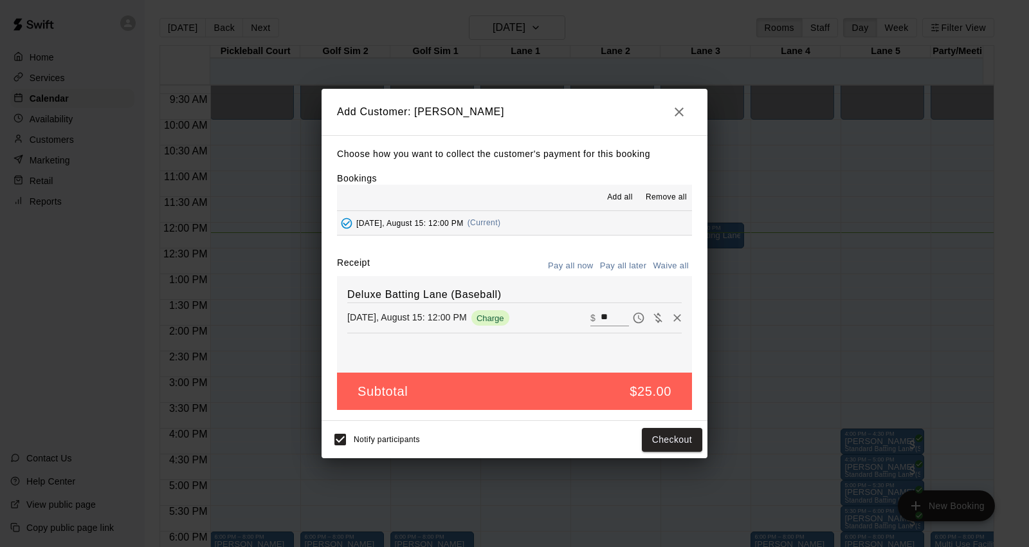
click at [663, 197] on span "Remove all" at bounding box center [666, 197] width 41 height 13
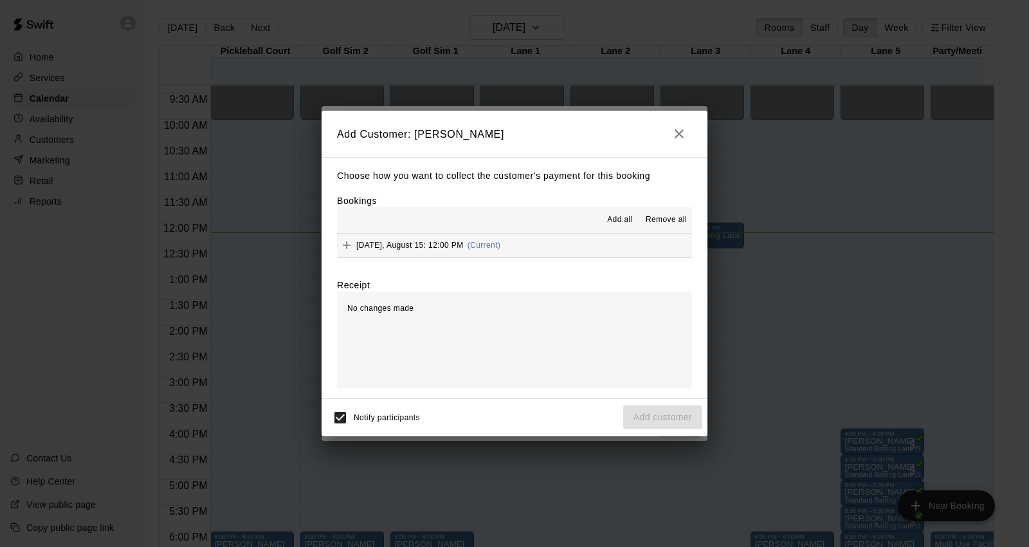
click at [683, 131] on icon "button" at bounding box center [679, 133] width 15 height 15
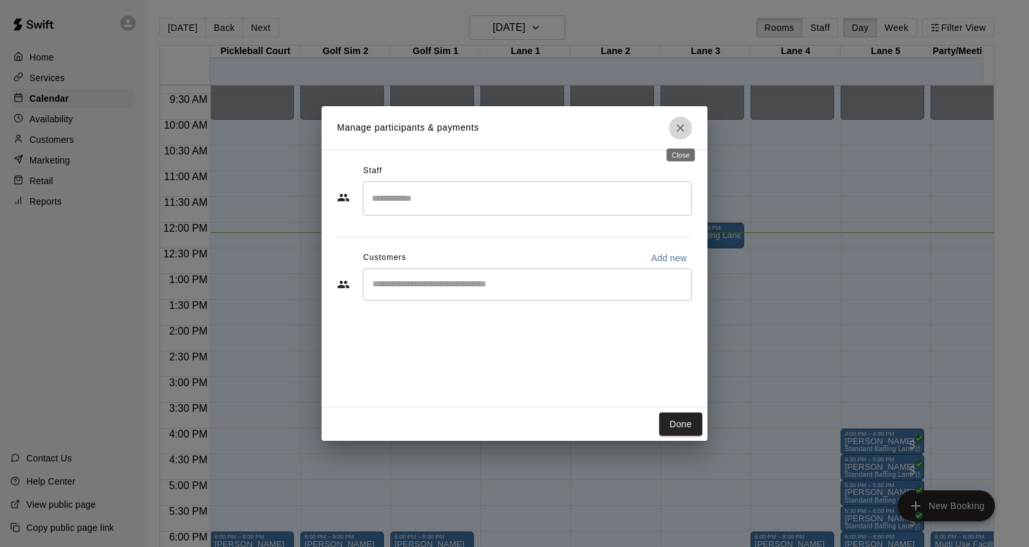
click at [682, 127] on icon "Close" at bounding box center [681, 128] width 8 height 8
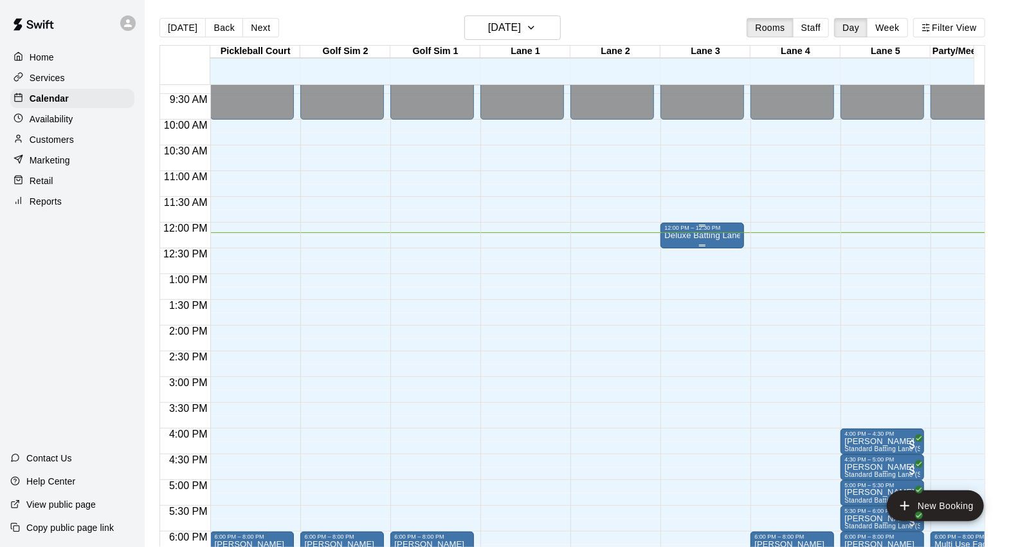
click at [721, 227] on div "12:00 PM – 12:30 PM" at bounding box center [703, 228] width 76 height 6
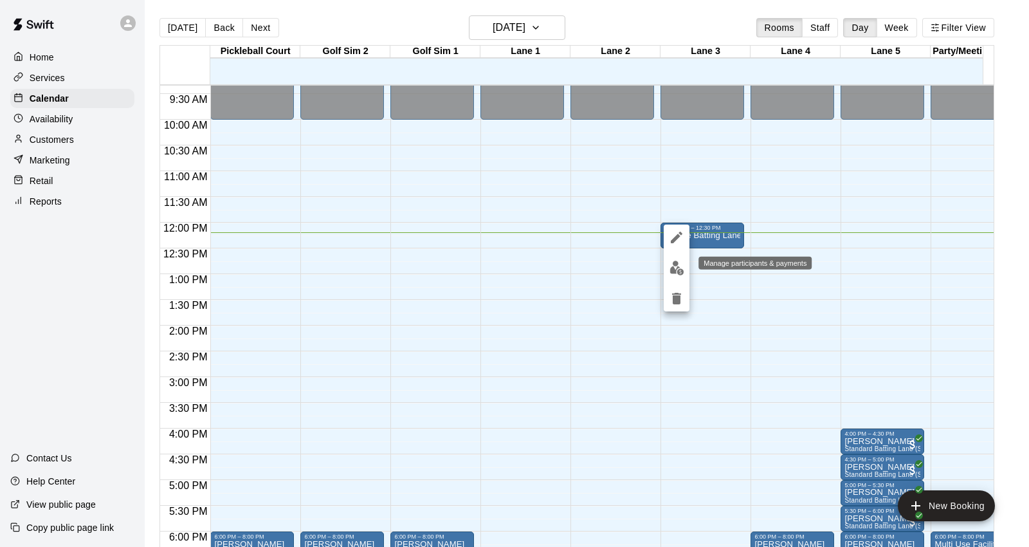
click at [674, 277] on button "edit" at bounding box center [677, 267] width 26 height 25
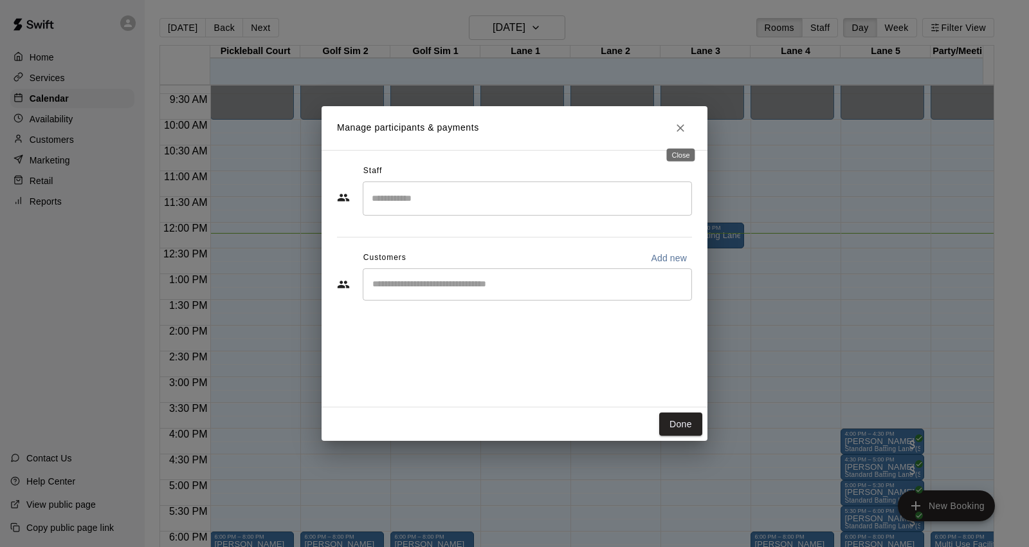
click at [677, 130] on icon "Close" at bounding box center [680, 128] width 13 height 13
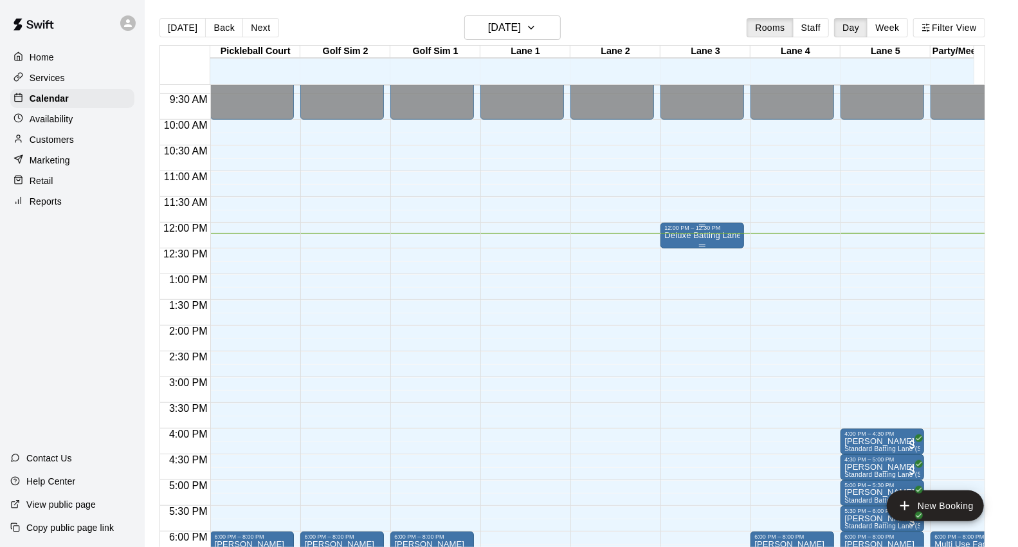
click at [708, 235] on p "Deluxe Batting Lane (Baseball)" at bounding box center [703, 235] width 76 height 0
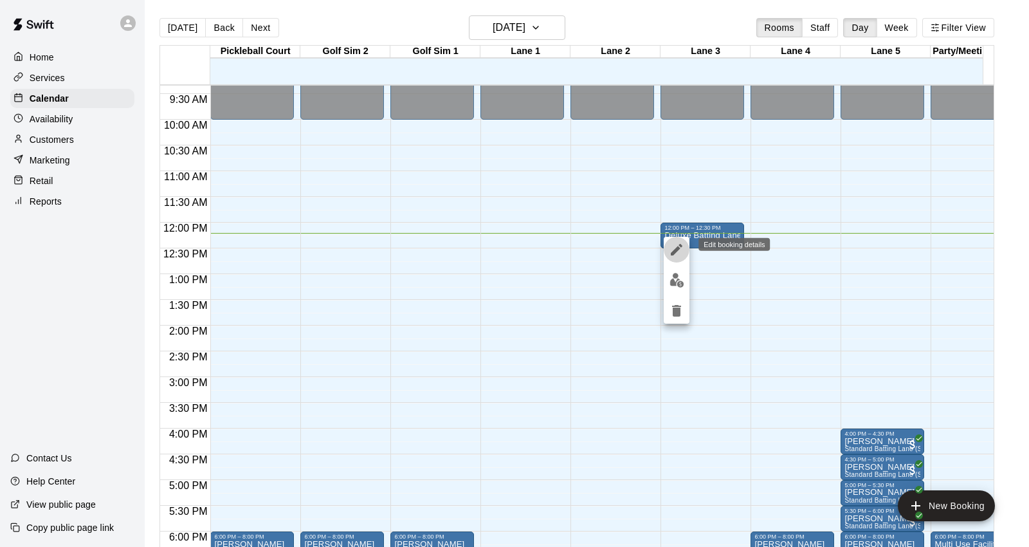
click at [677, 246] on icon "edit" at bounding box center [677, 250] width 12 height 12
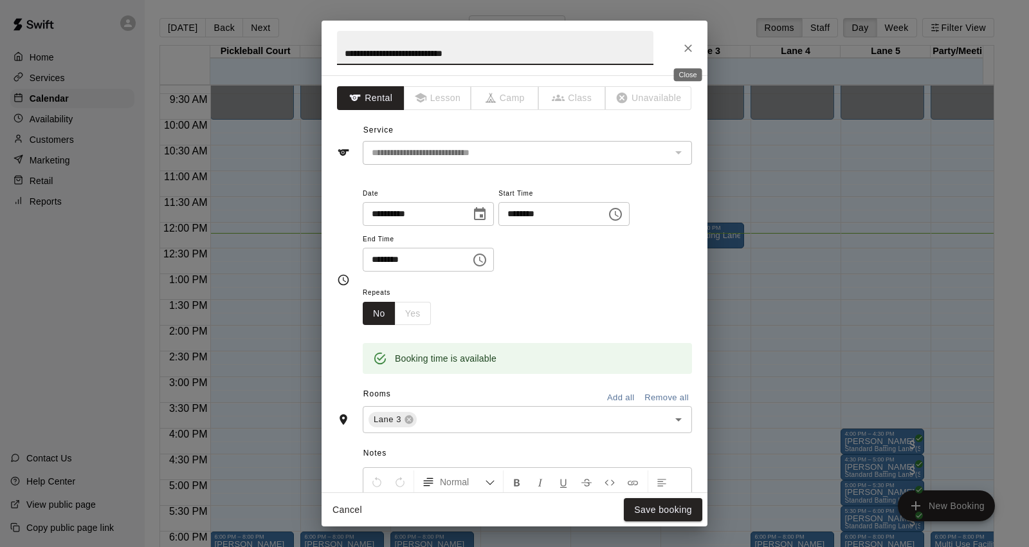
drag, startPoint x: 688, startPoint y: 40, endPoint x: 687, endPoint y: 57, distance: 16.8
click at [688, 41] on button "Close" at bounding box center [688, 48] width 23 height 23
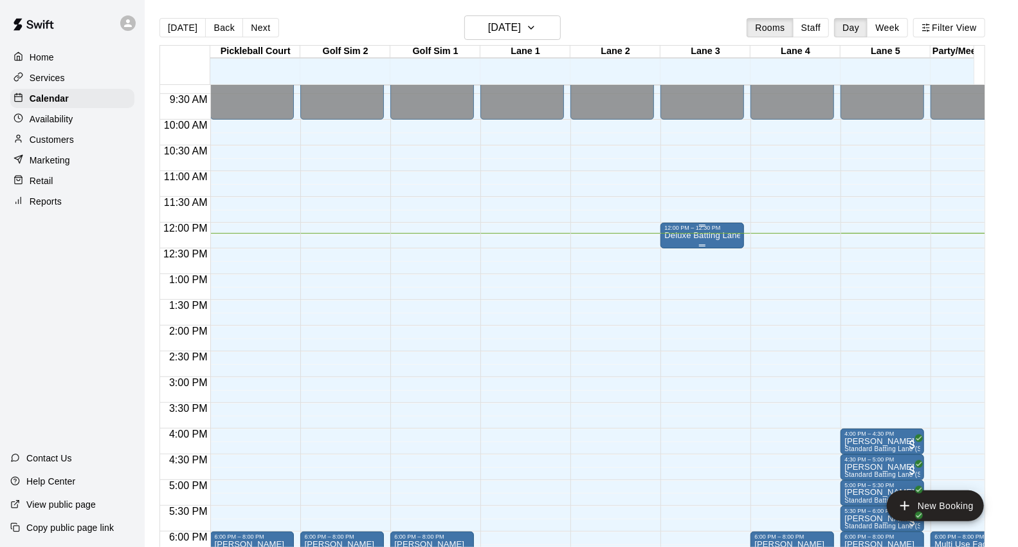
click at [731, 235] on p "Deluxe Batting Lane (Baseball)" at bounding box center [703, 235] width 76 height 0
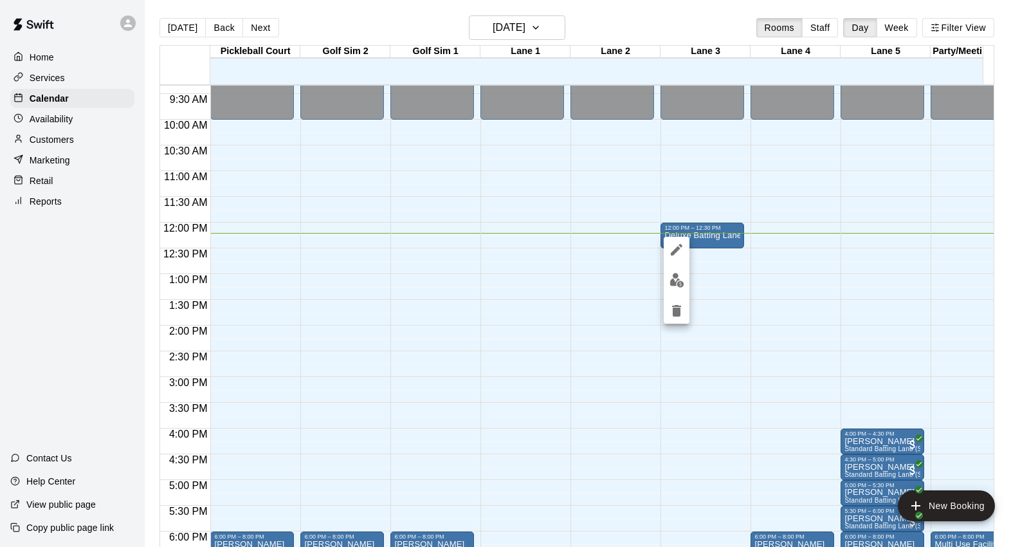
drag, startPoint x: 731, startPoint y: 239, endPoint x: 677, endPoint y: 316, distance: 93.9
click at [677, 316] on icon "delete" at bounding box center [676, 311] width 9 height 12
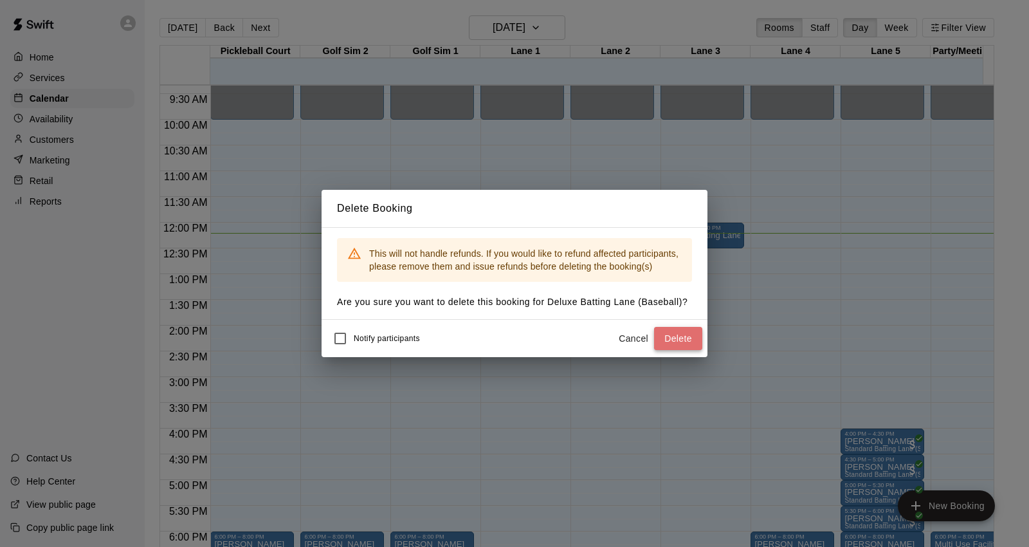
click at [684, 341] on button "Delete" at bounding box center [678, 339] width 48 height 24
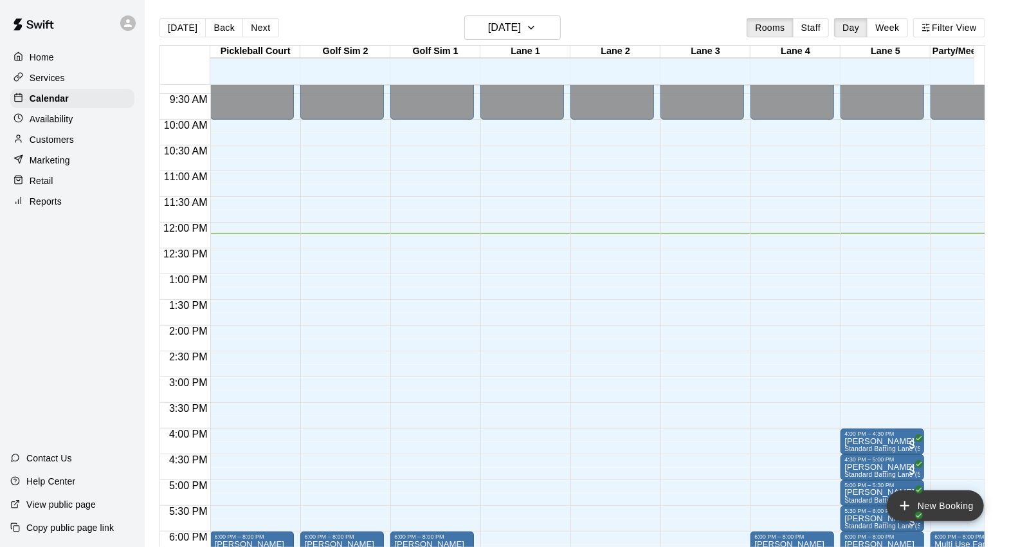
click at [936, 506] on button "New Booking" at bounding box center [935, 505] width 97 height 31
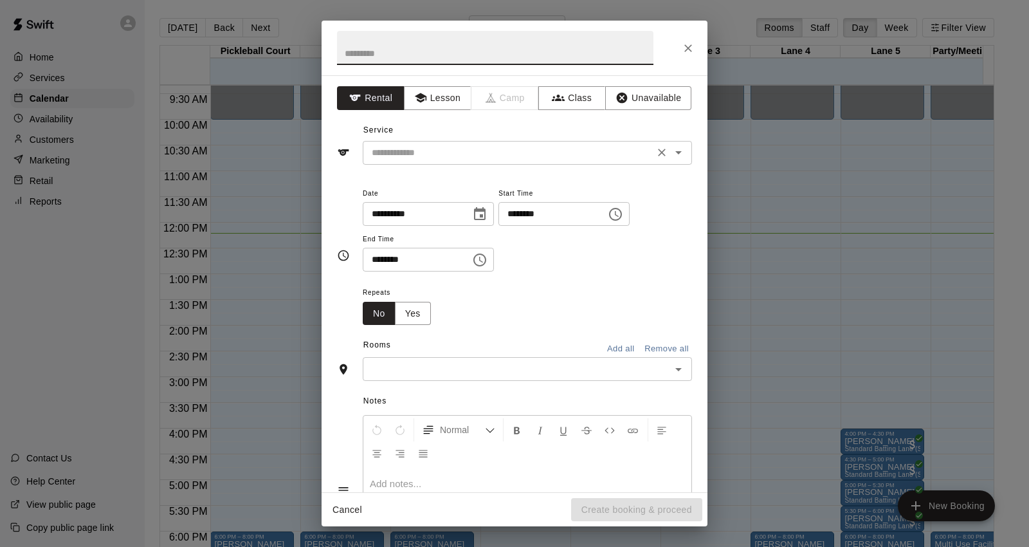
click at [427, 158] on input "text" at bounding box center [509, 153] width 284 height 16
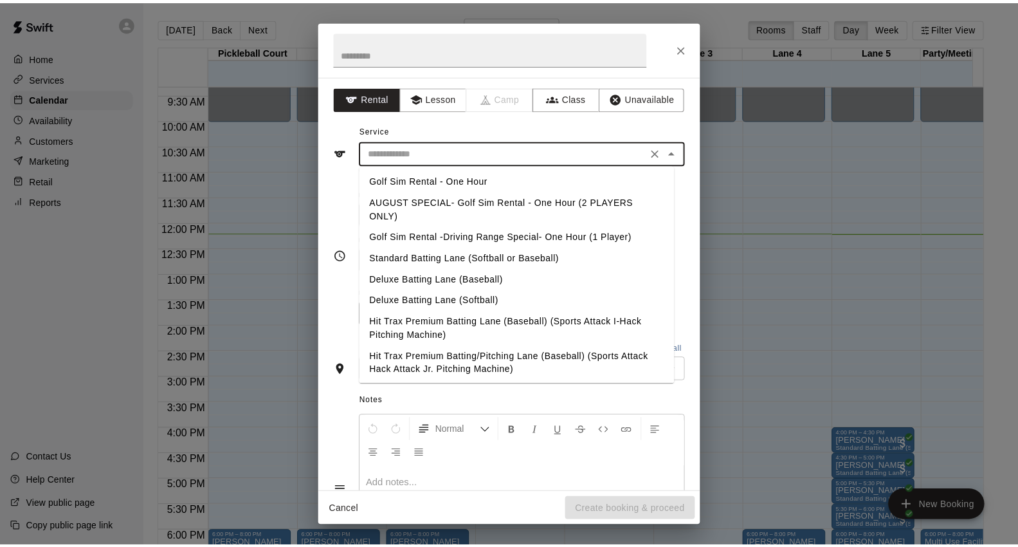
scroll to position [71, 0]
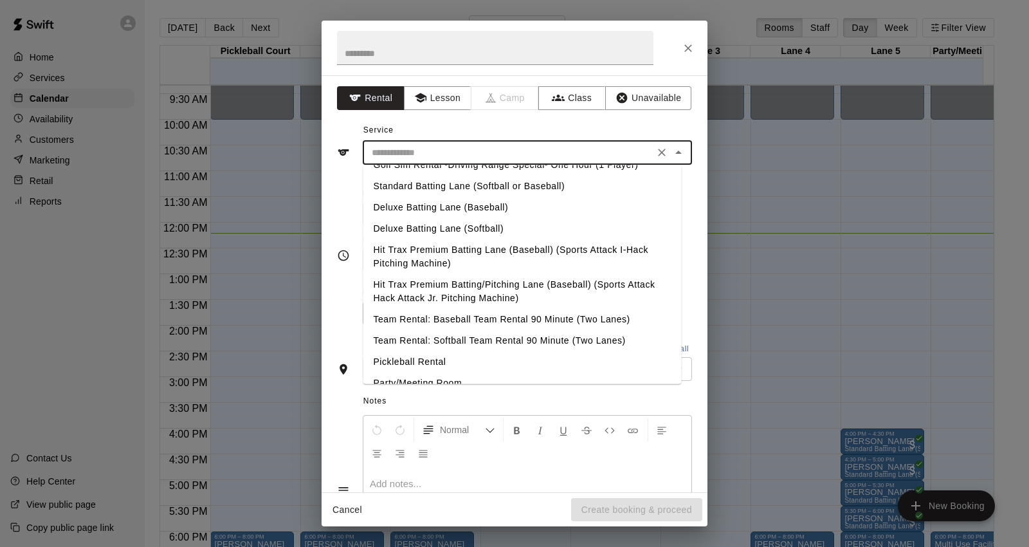
click at [443, 205] on li "Deluxe Batting Lane (Baseball)" at bounding box center [522, 207] width 318 height 21
type input "**********"
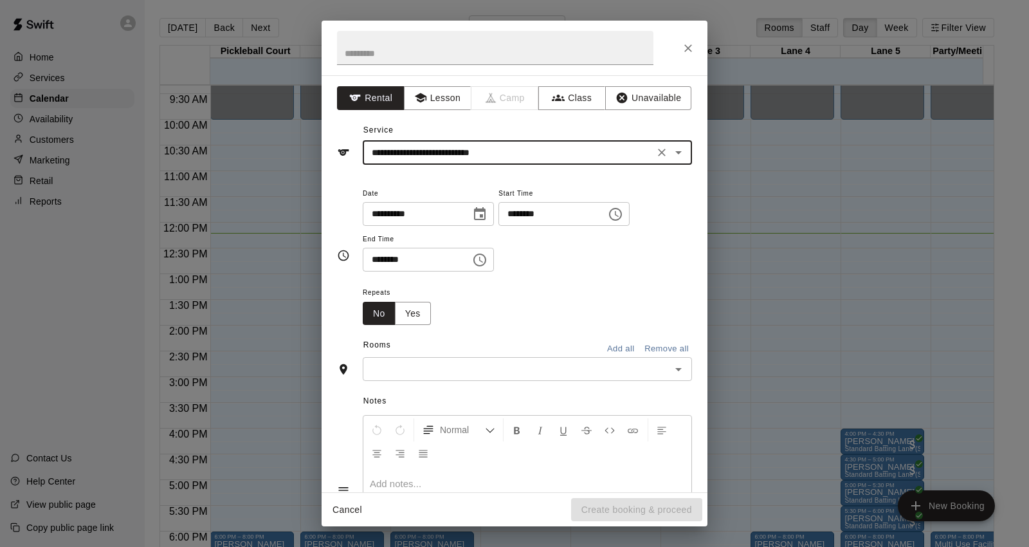
click at [434, 365] on input "text" at bounding box center [517, 369] width 300 height 16
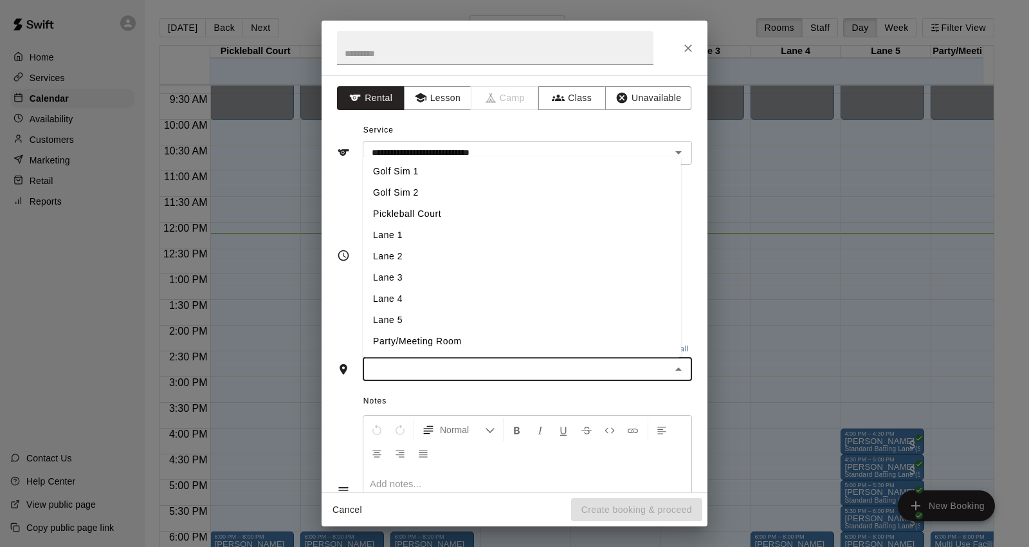
click at [422, 283] on li "Lane 3" at bounding box center [522, 278] width 318 height 21
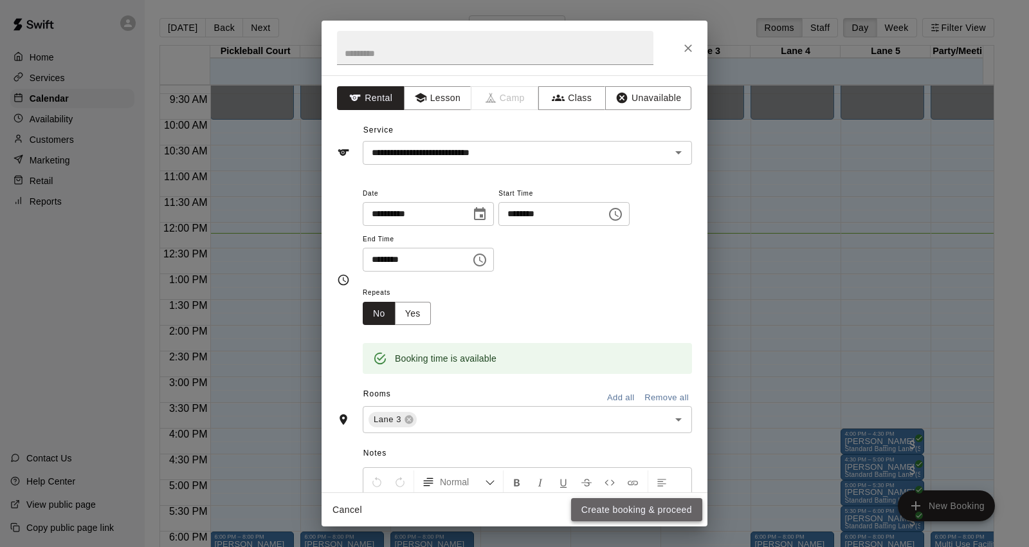
click at [654, 504] on button "Create booking & proceed" at bounding box center [636, 510] width 131 height 24
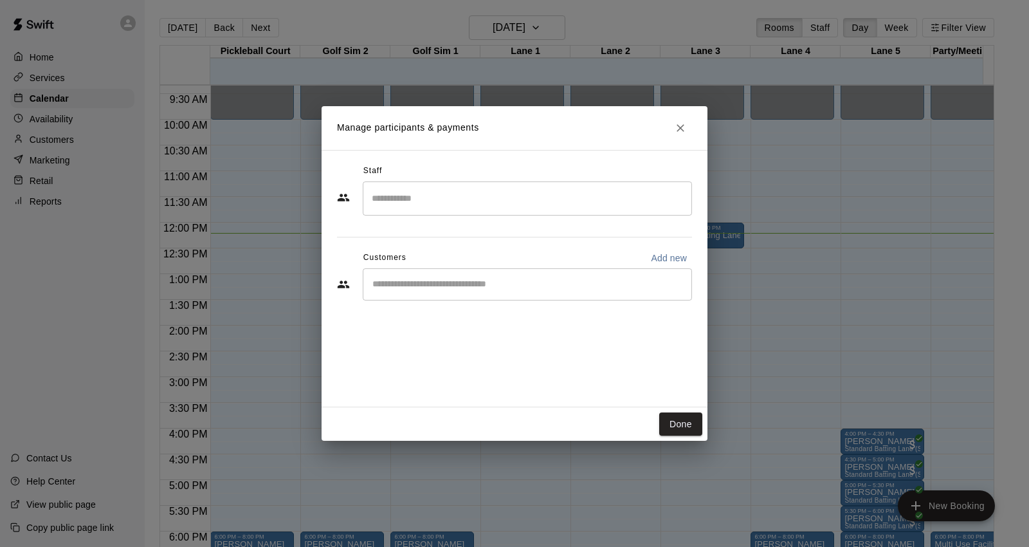
click at [441, 278] on input "Start typing to search customers..." at bounding box center [528, 284] width 318 height 13
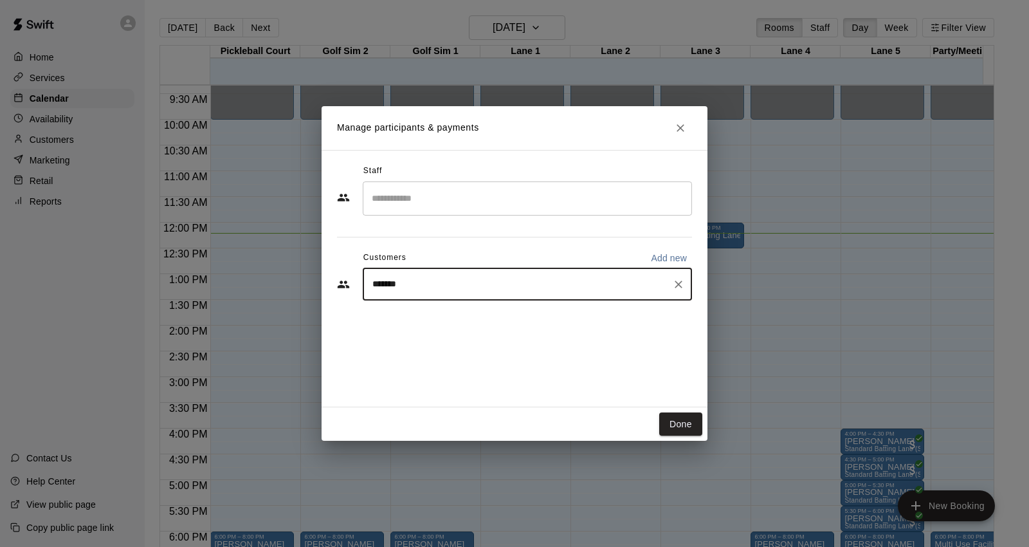
type input "********"
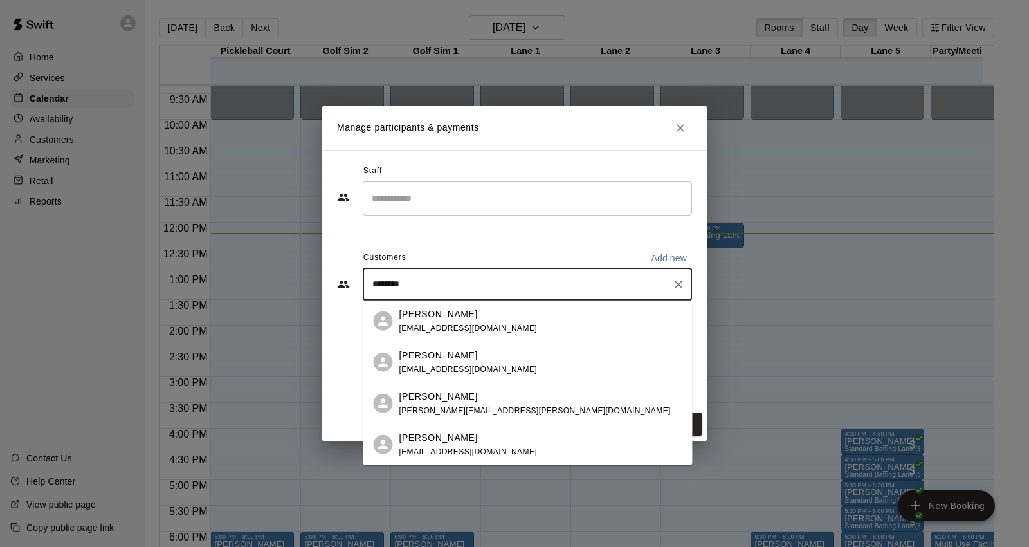
click at [441, 320] on div "Brittany McCormick brittany@storyboxmgmt.com" at bounding box center [468, 321] width 138 height 28
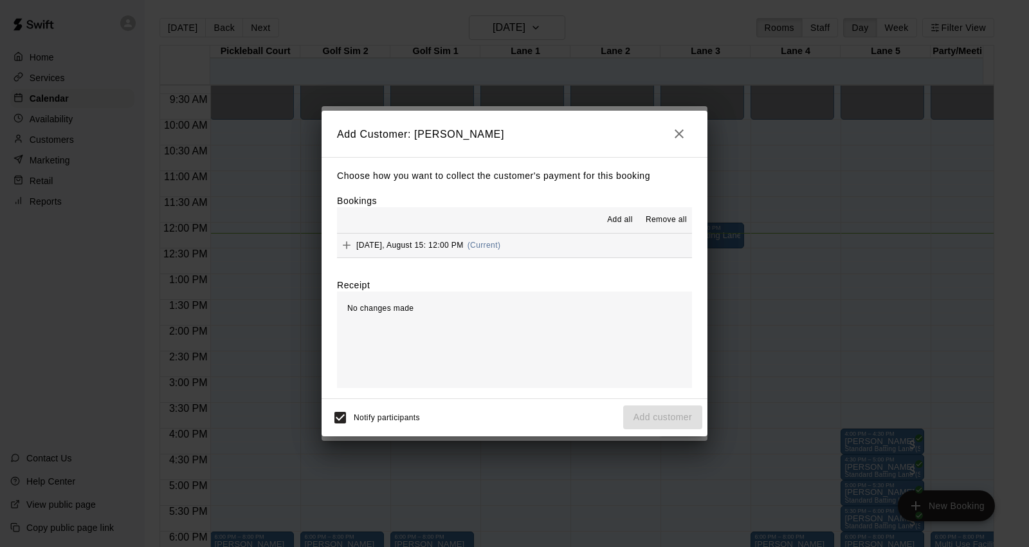
click at [477, 245] on span "(Current)" at bounding box center [484, 245] width 33 height 9
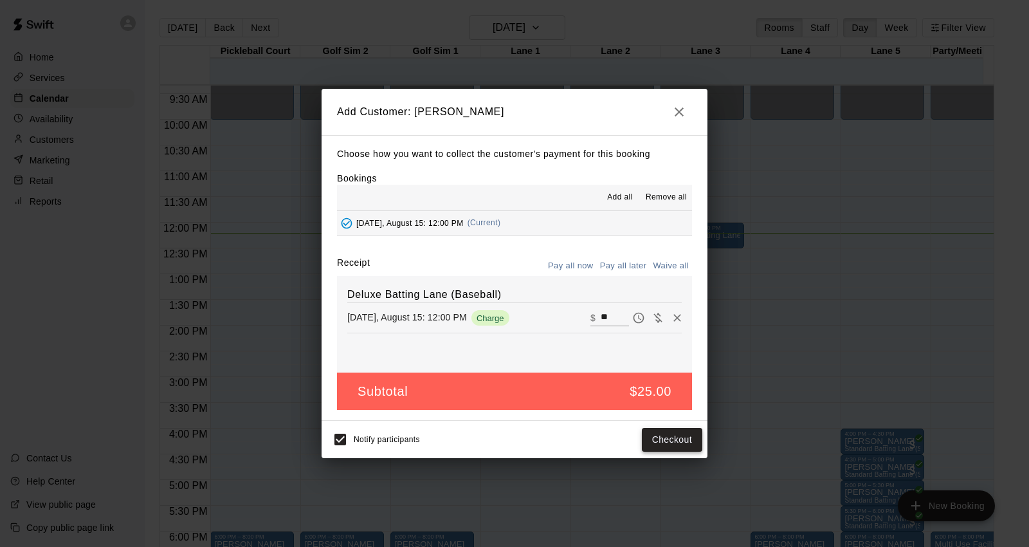
click at [672, 441] on button "Checkout" at bounding box center [672, 440] width 60 height 24
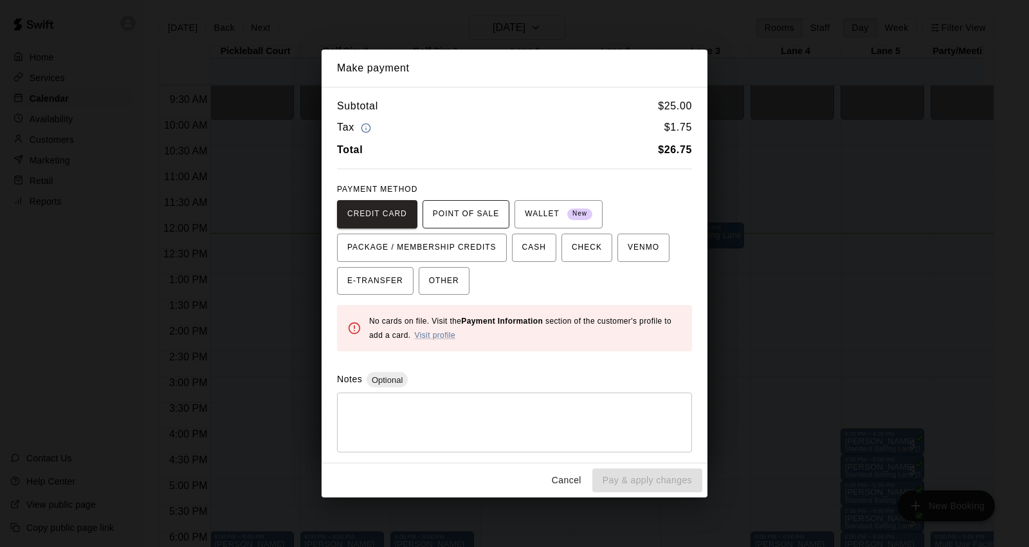
click at [468, 215] on span "POINT OF SALE" at bounding box center [466, 214] width 66 height 21
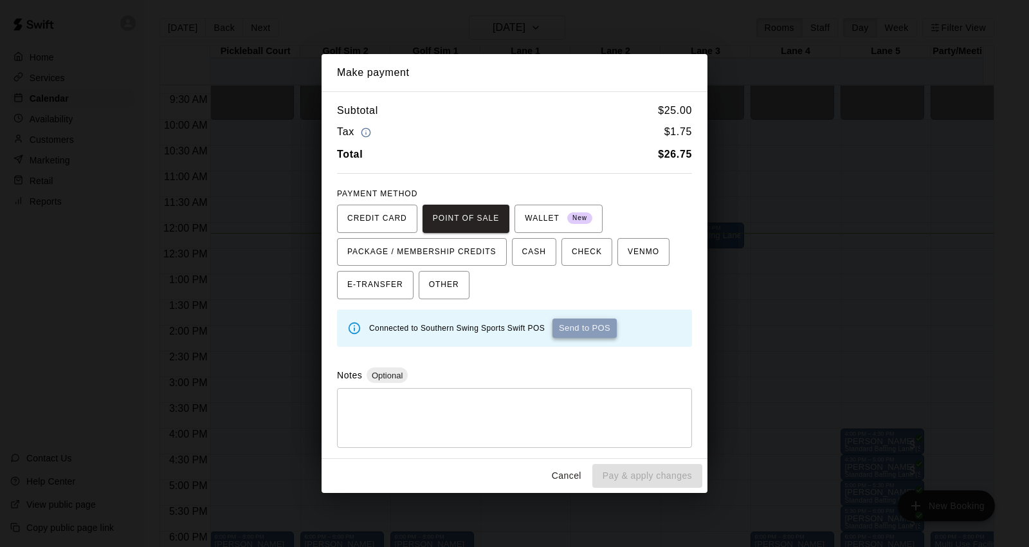
click at [615, 329] on button "Send to POS" at bounding box center [585, 327] width 64 height 19
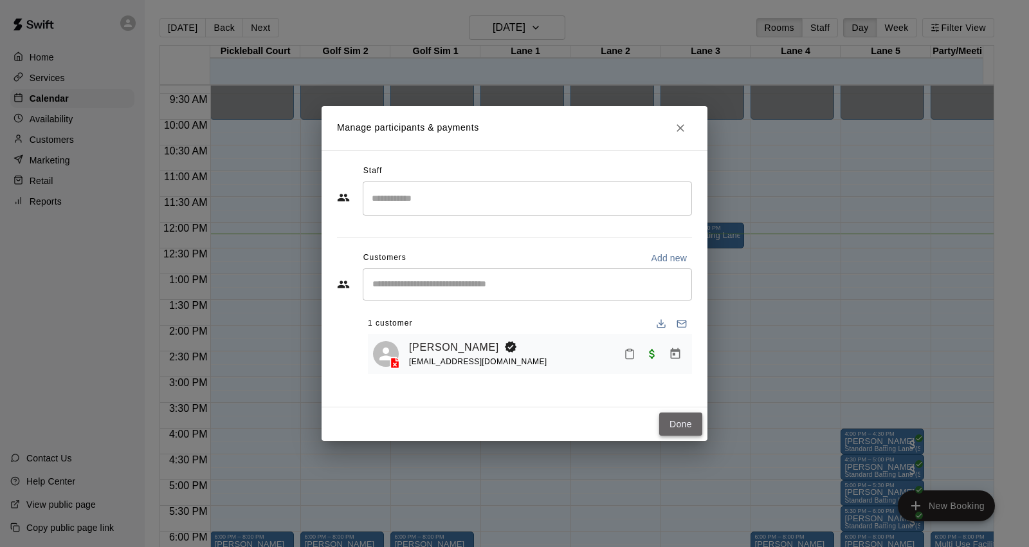
click at [674, 428] on button "Done" at bounding box center [680, 424] width 43 height 24
